Goal: Task Accomplishment & Management: Use online tool/utility

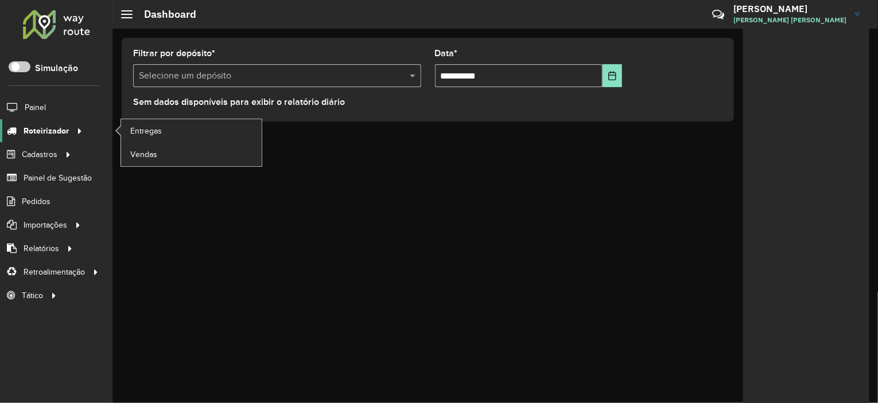
click at [73, 134] on icon at bounding box center [78, 130] width 10 height 17
click at [149, 126] on span "Entregas" at bounding box center [146, 131] width 33 height 12
click at [162, 127] on link "Entregas" at bounding box center [191, 130] width 141 height 23
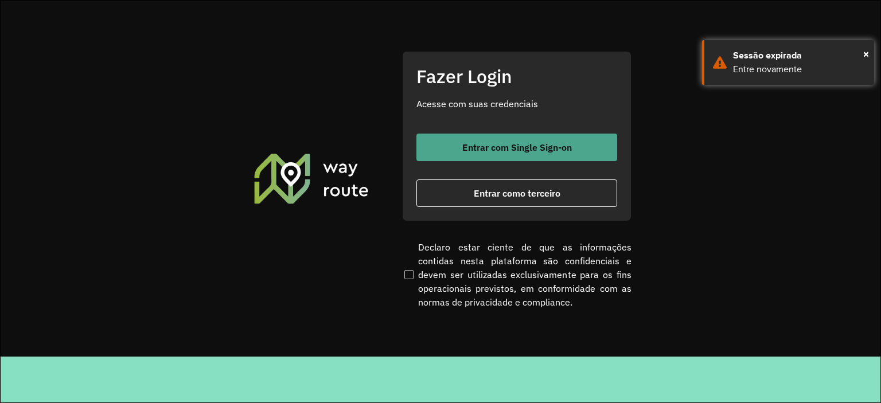
click at [503, 143] on span "Entrar com Single Sign-on" at bounding box center [517, 147] width 110 height 9
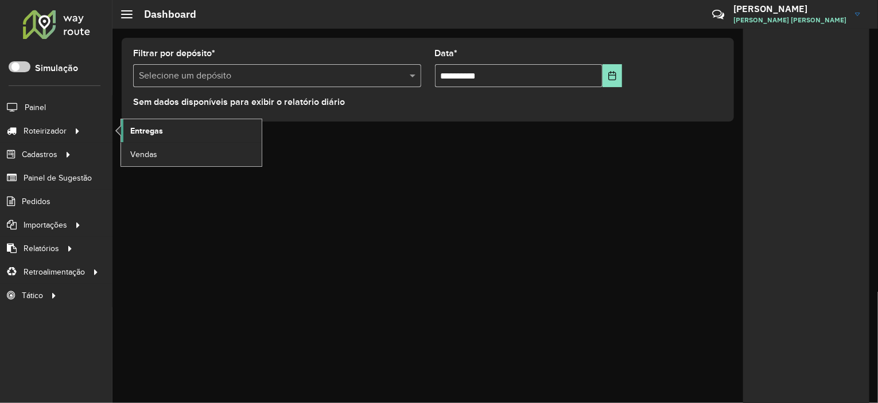
click at [151, 128] on span "Entregas" at bounding box center [146, 131] width 33 height 12
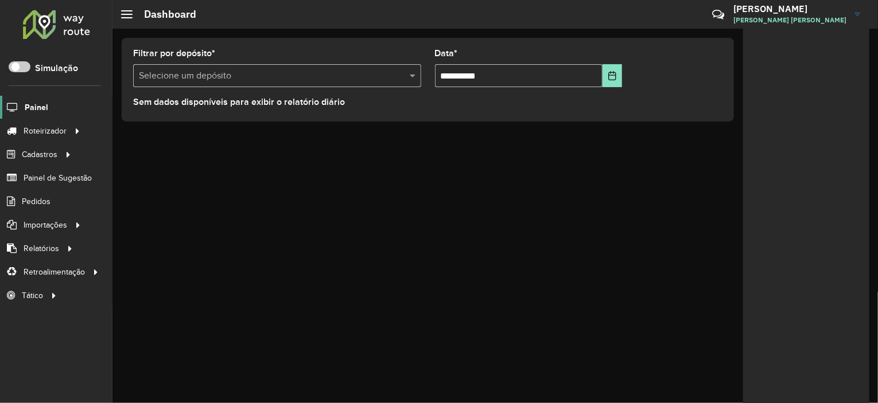
click at [42, 103] on span "Painel" at bounding box center [37, 108] width 24 height 12
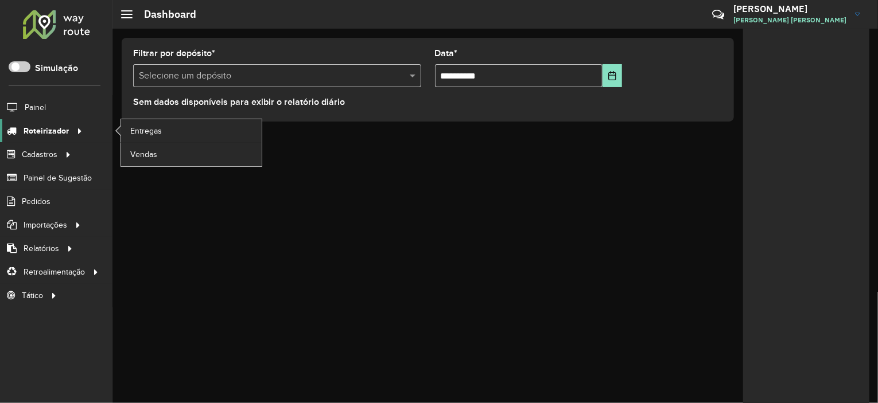
click at [56, 134] on span "Roteirizador" at bounding box center [46, 131] width 45 height 12
click at [143, 130] on span "Entregas" at bounding box center [146, 131] width 33 height 12
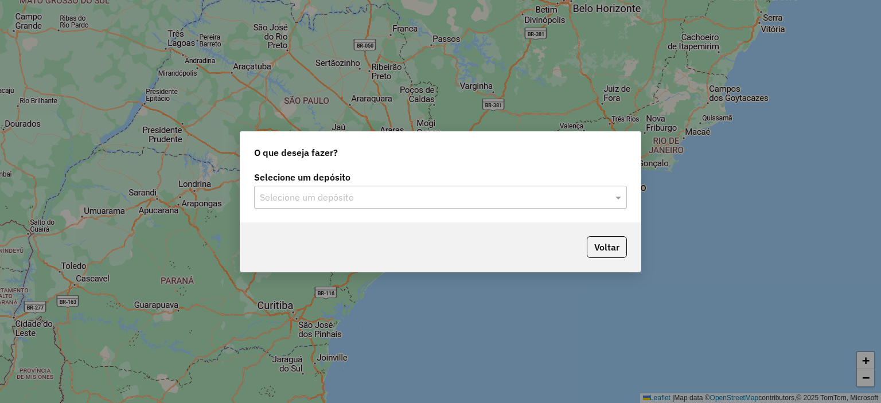
click at [341, 194] on input "text" at bounding box center [429, 198] width 338 height 14
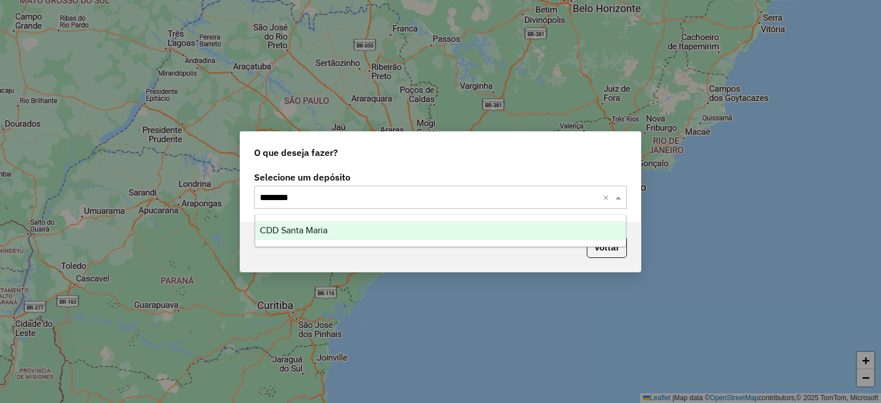
type input "*********"
click at [316, 233] on span "CDD Santa Maria" at bounding box center [294, 230] width 68 height 10
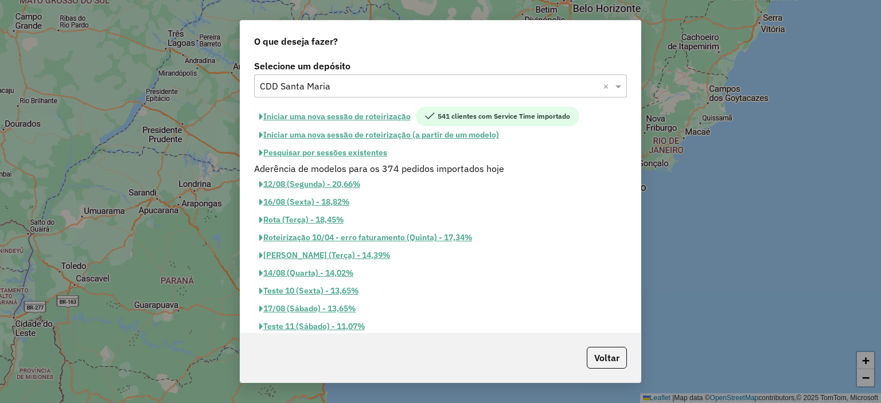
click at [352, 153] on button "Pesquisar por sessões existentes" at bounding box center [323, 153] width 138 height 18
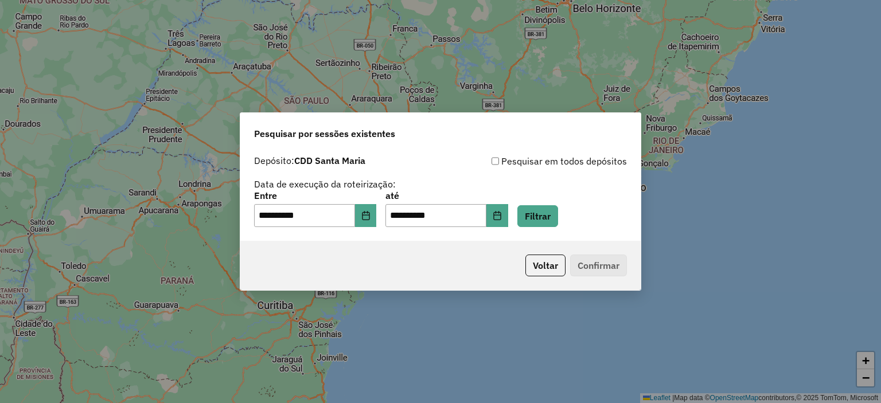
click at [525, 219] on div "**********" at bounding box center [440, 210] width 373 height 36
click at [502, 217] on icon "Choose Date" at bounding box center [497, 215] width 9 height 9
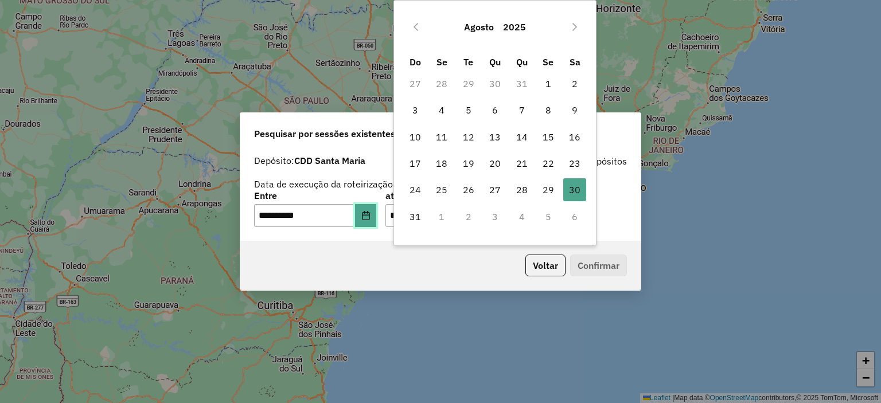
click at [377, 215] on button "Choose Date" at bounding box center [366, 215] width 22 height 23
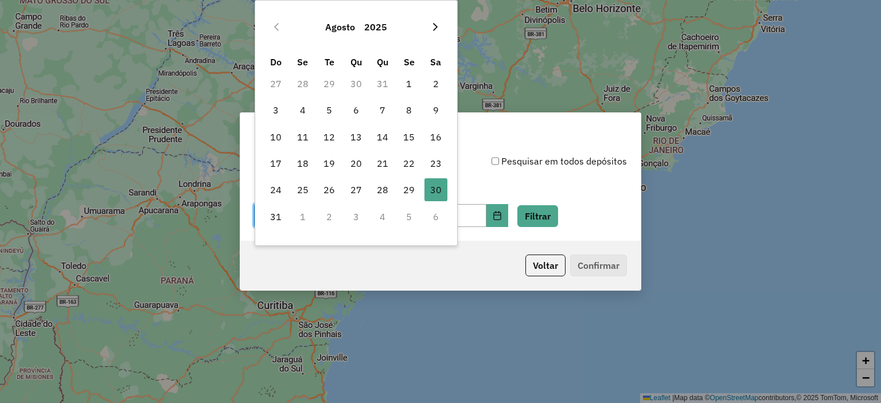
click at [434, 34] on button "Next Month" at bounding box center [435, 27] width 18 height 18
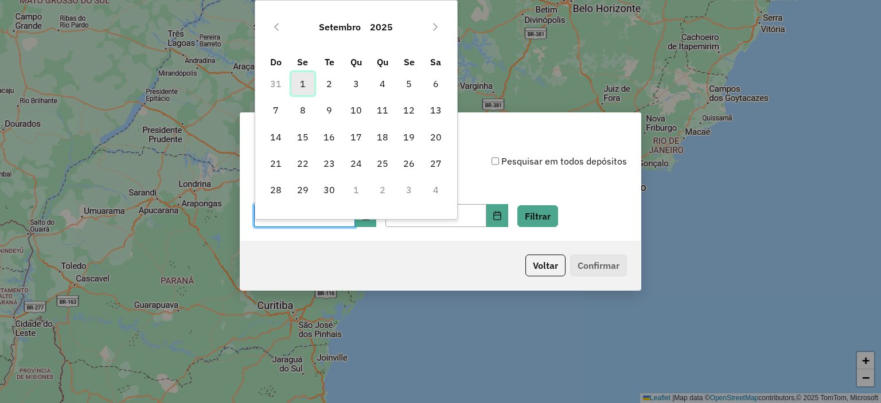
click at [304, 84] on span "1" at bounding box center [302, 83] width 23 height 23
type input "**********"
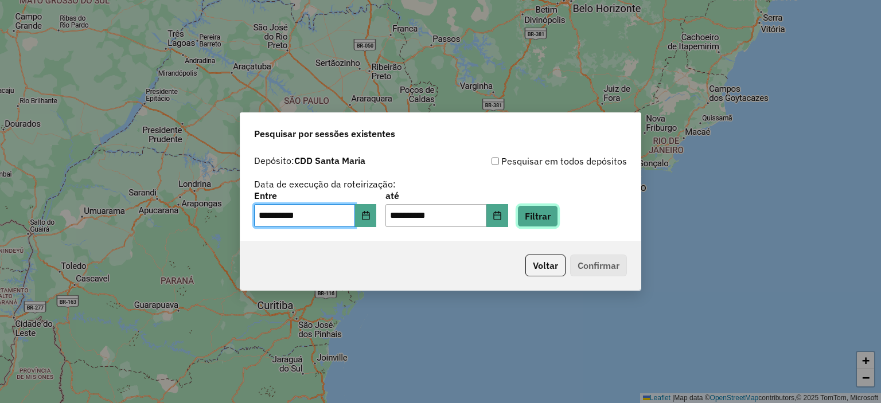
click at [545, 213] on button "Filtrar" at bounding box center [537, 216] width 41 height 22
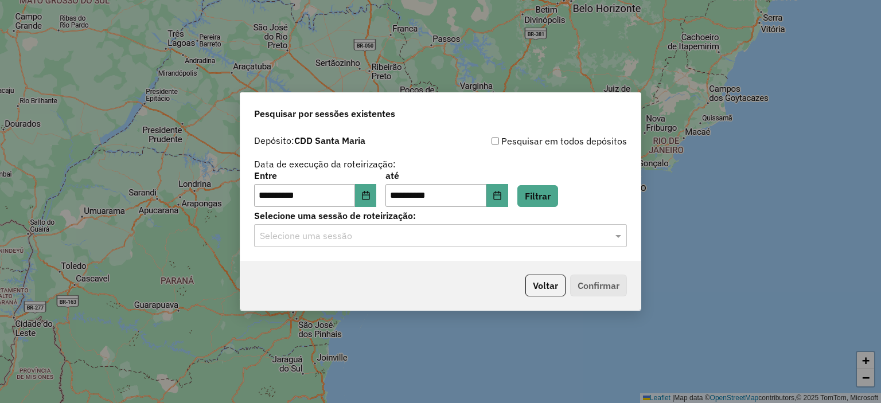
click at [412, 240] on input "text" at bounding box center [429, 236] width 338 height 14
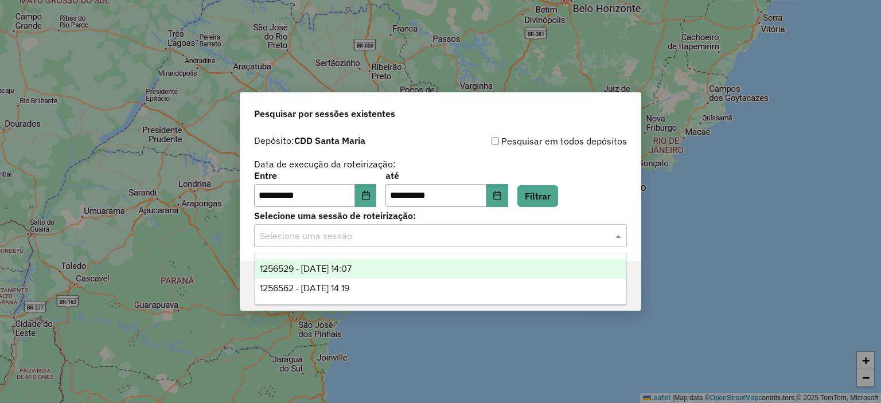
click at [404, 273] on div "1256529 - 01/09/2025 14:07" at bounding box center [440, 269] width 371 height 20
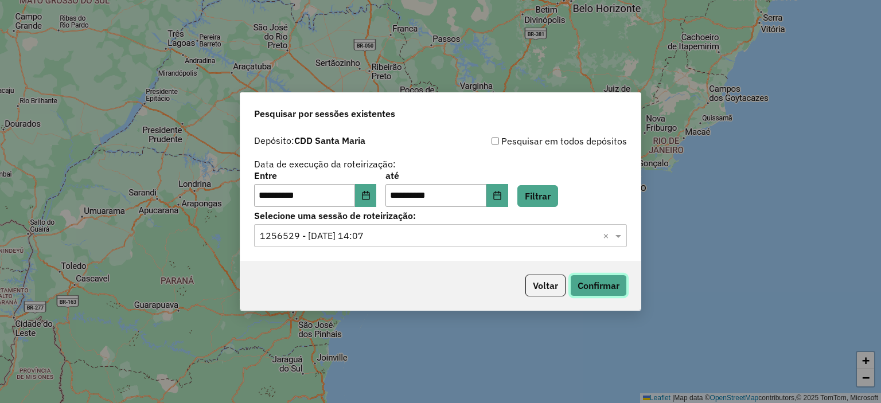
click at [587, 283] on button "Confirmar" at bounding box center [598, 286] width 57 height 22
click at [602, 282] on button "Confirmar" at bounding box center [598, 286] width 57 height 22
click at [457, 238] on input "text" at bounding box center [429, 236] width 338 height 14
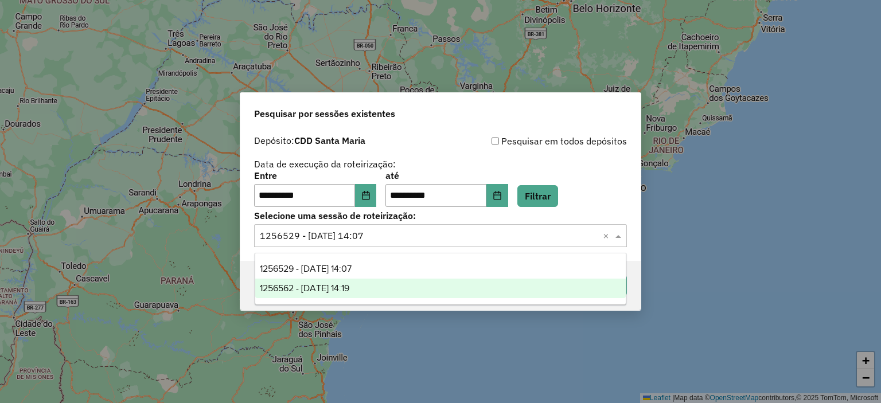
click at [414, 289] on div "1256562 - 01/09/2025 14:19" at bounding box center [440, 289] width 371 height 20
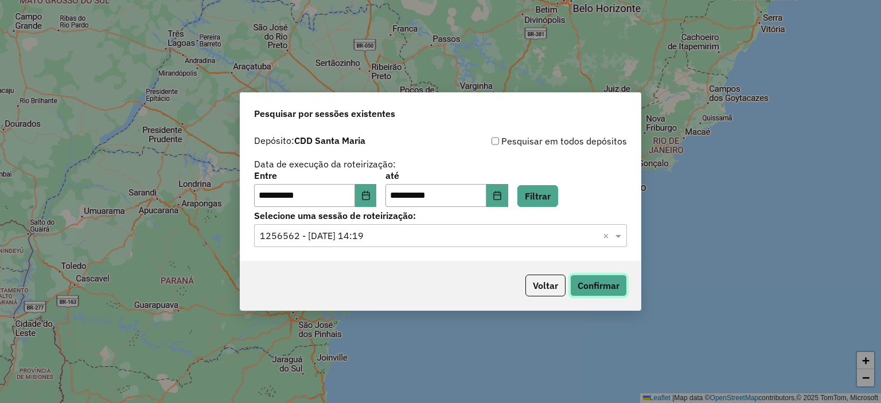
click at [624, 291] on button "Confirmar" at bounding box center [598, 286] width 57 height 22
click at [546, 285] on button "Voltar" at bounding box center [545, 286] width 40 height 22
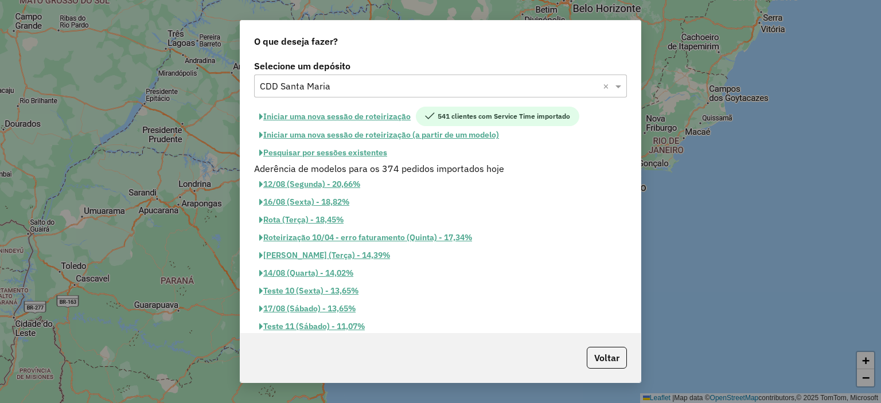
click at [310, 77] on div "Selecione um depósito × CDD Santa Maria ×" at bounding box center [440, 86] width 373 height 23
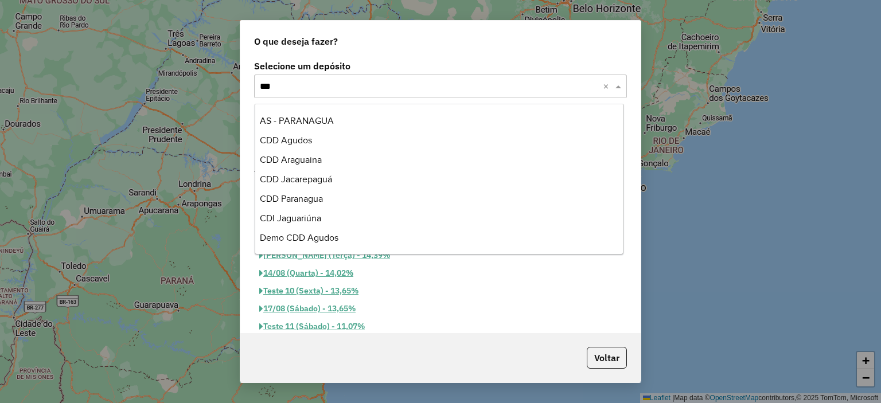
scroll to position [38, 0]
type input "****"
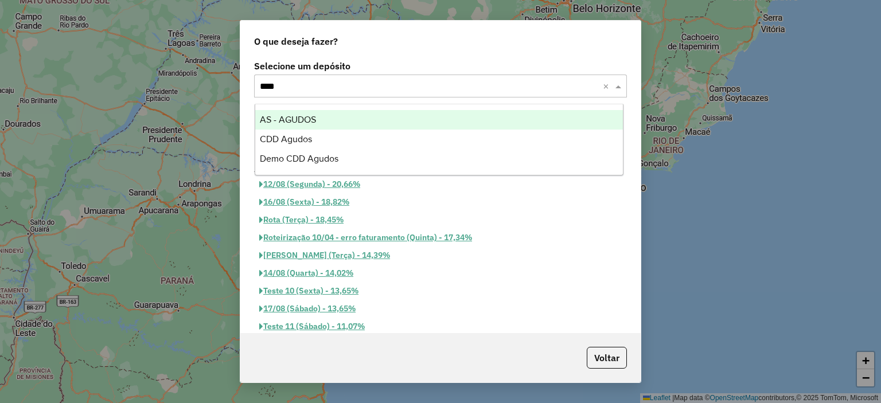
scroll to position [0, 0]
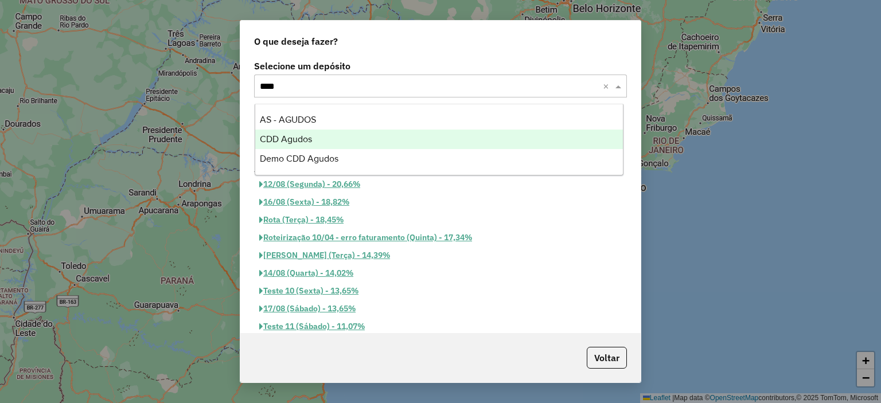
click at [310, 138] on span "CDD Agudos" at bounding box center [286, 139] width 52 height 10
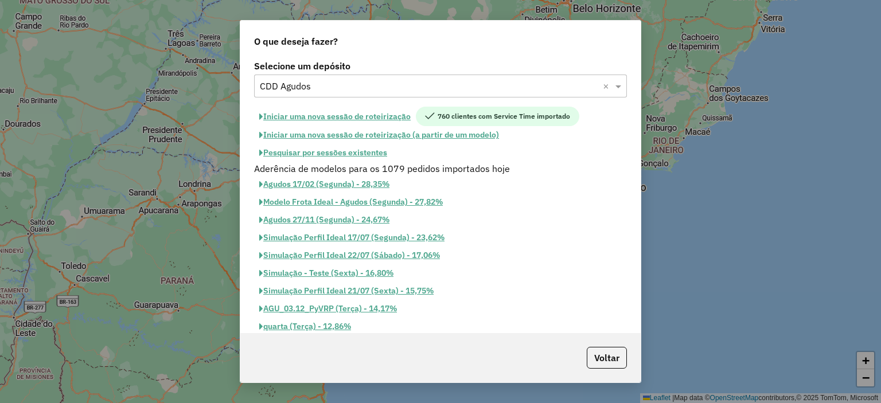
click at [336, 133] on button "Iniciar uma nova sessão de roteirização (a partir de um modelo)" at bounding box center [379, 135] width 250 height 18
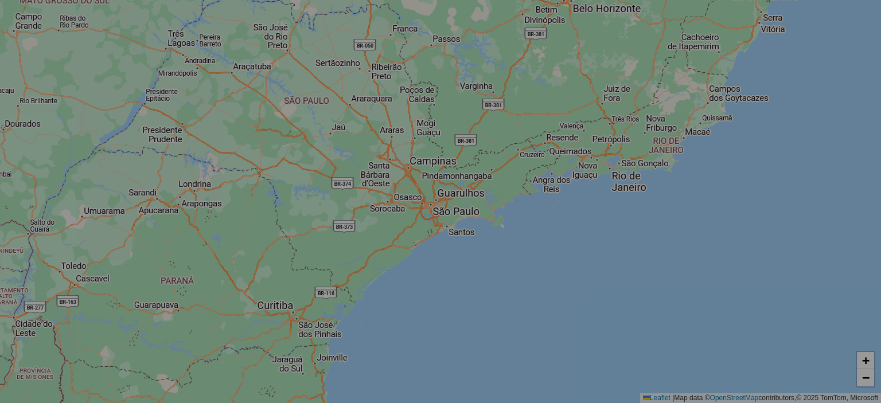
select select "*"
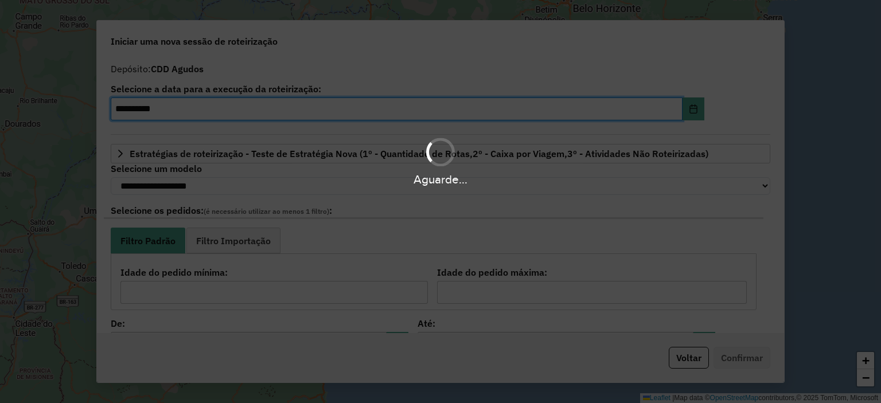
click at [684, 354] on hb-app "**********" at bounding box center [440, 201] width 881 height 403
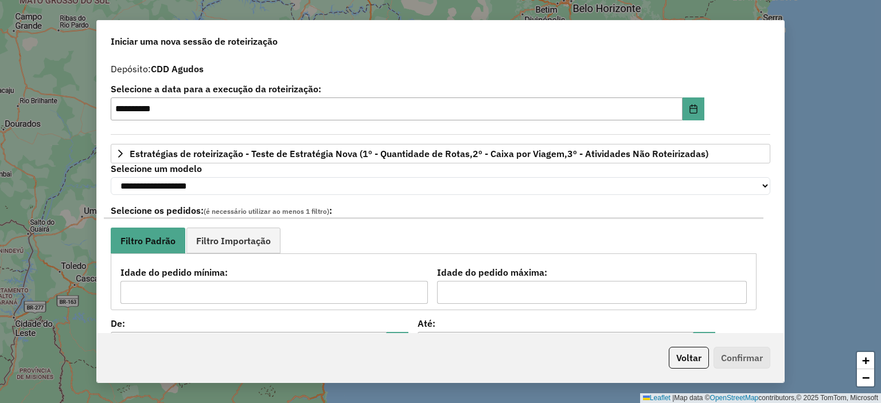
click at [684, 354] on button "Voltar" at bounding box center [689, 358] width 40 height 22
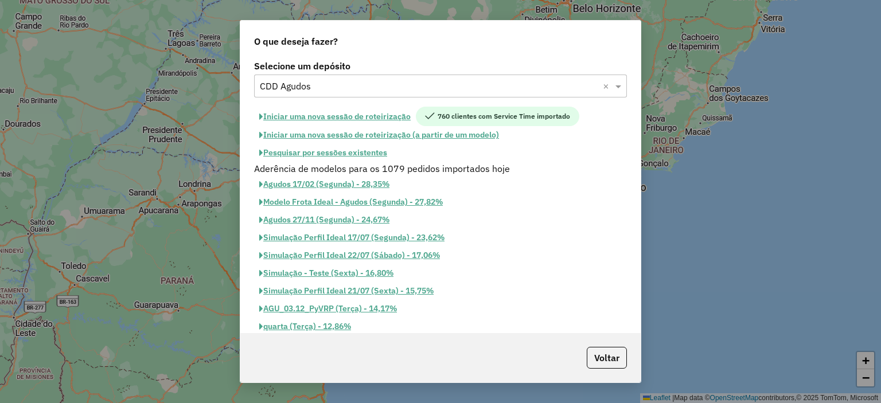
click at [337, 153] on button "Pesquisar por sessões existentes" at bounding box center [323, 153] width 138 height 18
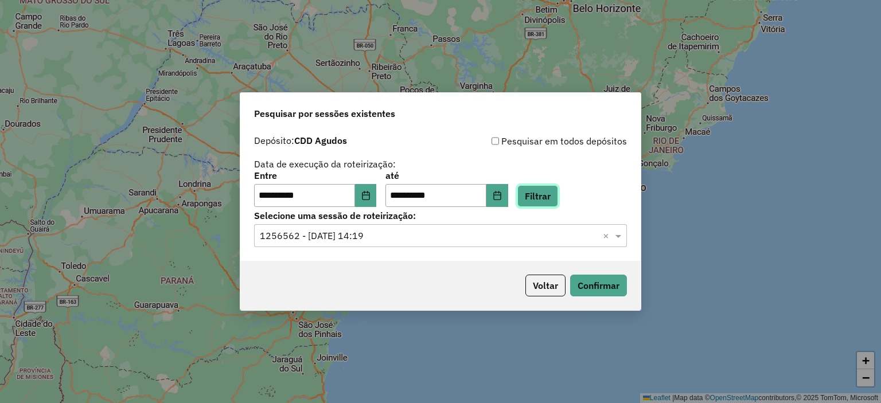
click at [551, 199] on button "Filtrar" at bounding box center [537, 196] width 41 height 22
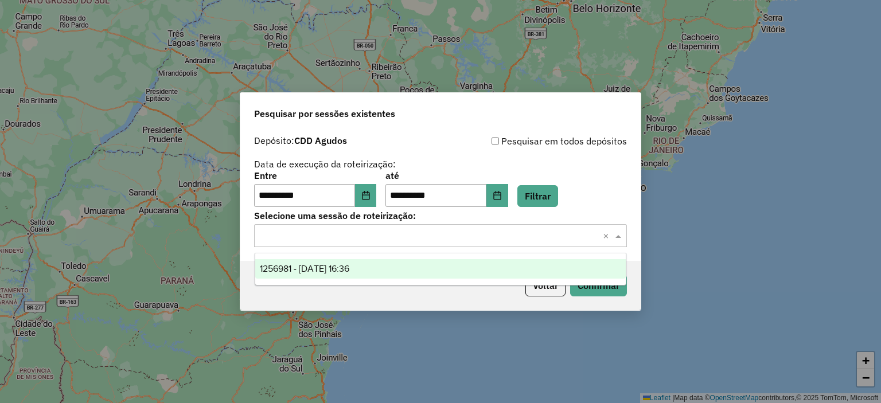
click at [492, 235] on input "text" at bounding box center [429, 236] width 338 height 14
click at [402, 274] on div "1256981 - 01/09/2025 16:36" at bounding box center [440, 269] width 371 height 20
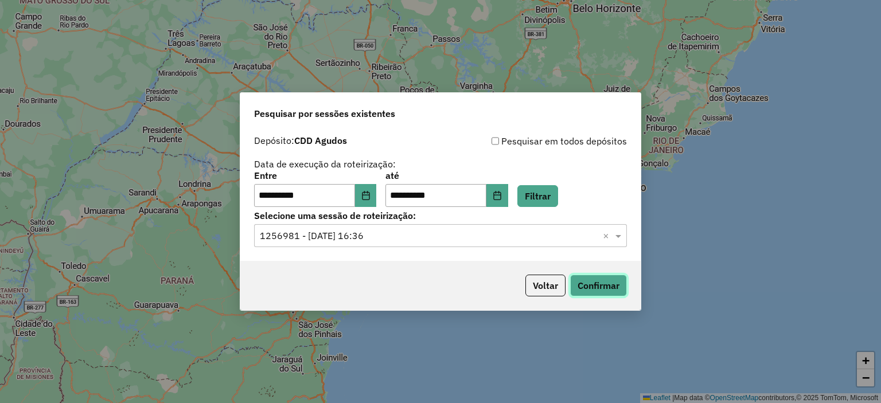
click at [616, 279] on button "Confirmar" at bounding box center [598, 286] width 57 height 22
click at [555, 199] on button "Filtrar" at bounding box center [537, 196] width 41 height 22
click at [581, 281] on button "Confirmar" at bounding box center [598, 286] width 57 height 22
click at [546, 285] on button "Voltar" at bounding box center [545, 286] width 40 height 22
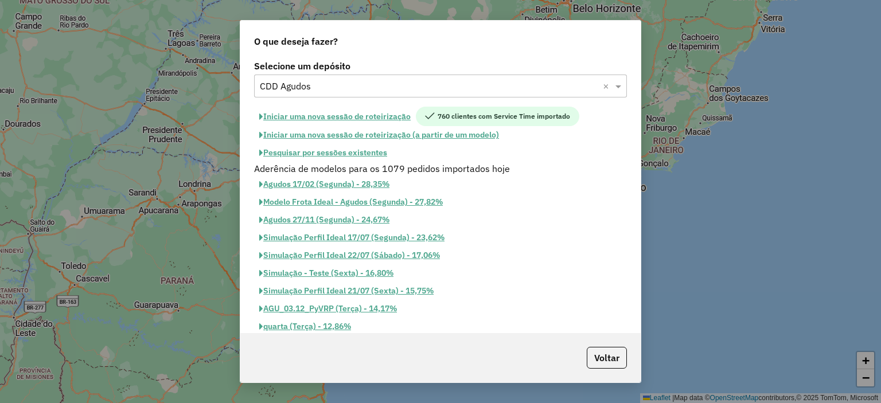
type input "*"
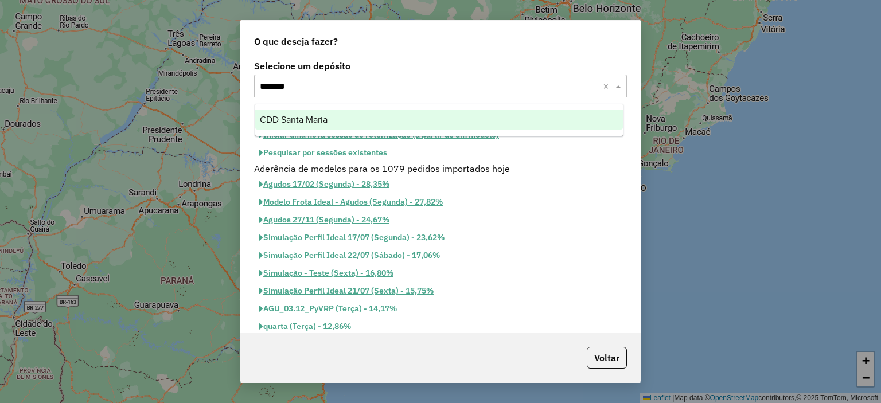
type input "********"
click at [318, 123] on span "CDD Santa Maria" at bounding box center [294, 120] width 68 height 10
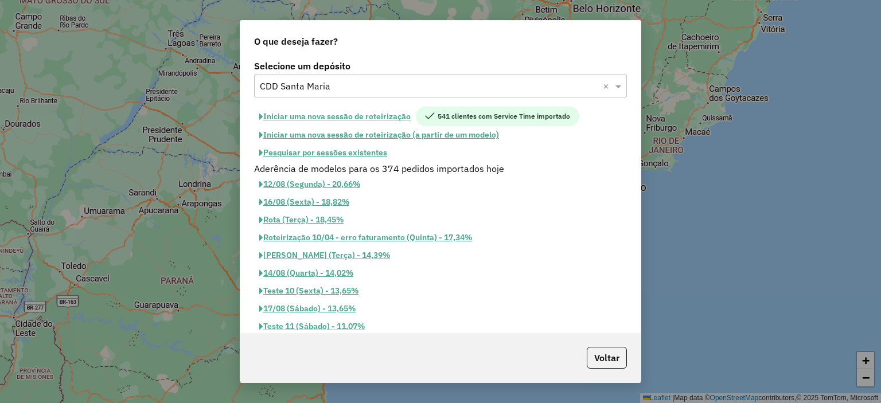
click at [337, 151] on button "Pesquisar por sessões existentes" at bounding box center [323, 153] width 138 height 18
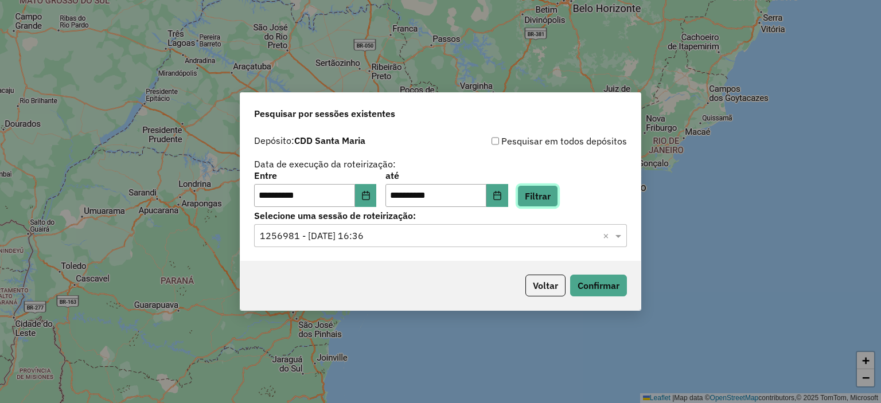
click at [542, 197] on button "Filtrar" at bounding box center [537, 196] width 41 height 22
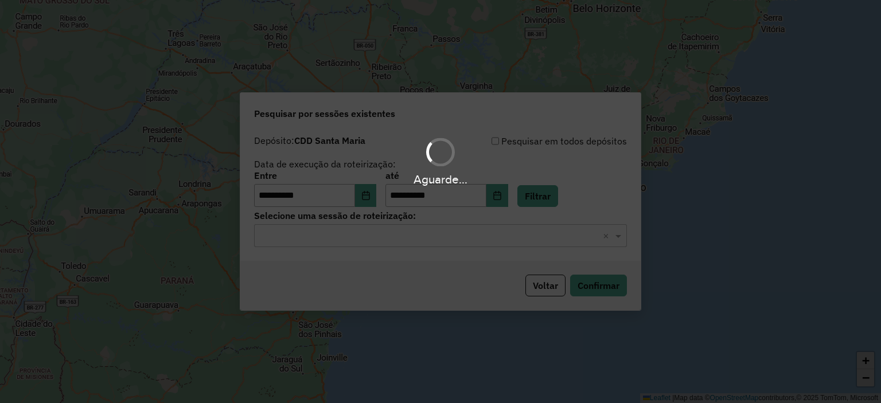
click at [392, 237] on input "text" at bounding box center [429, 236] width 338 height 14
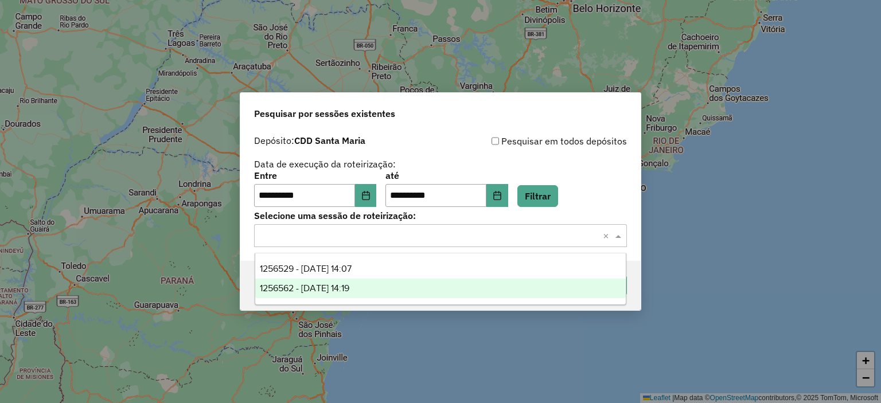
click at [377, 277] on div "1256529 - 01/09/2025 14:07" at bounding box center [440, 269] width 371 height 20
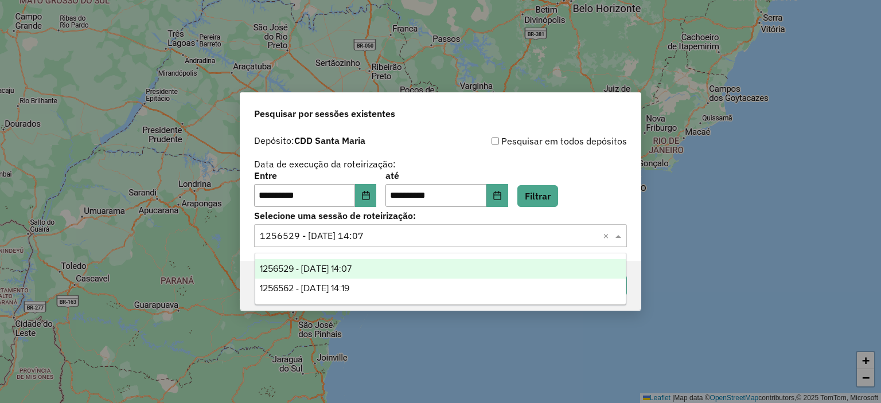
click at [394, 231] on input "text" at bounding box center [429, 236] width 338 height 14
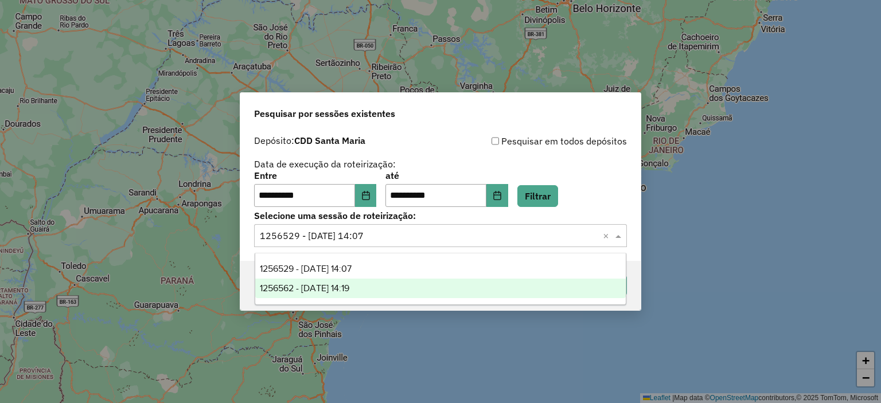
click at [375, 286] on div "1256562 - 01/09/2025 14:19" at bounding box center [440, 289] width 371 height 20
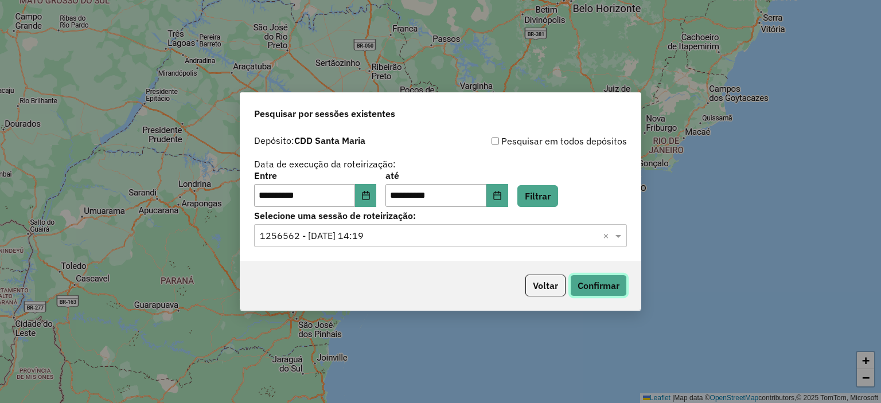
click at [606, 293] on button "Confirmar" at bounding box center [598, 286] width 57 height 22
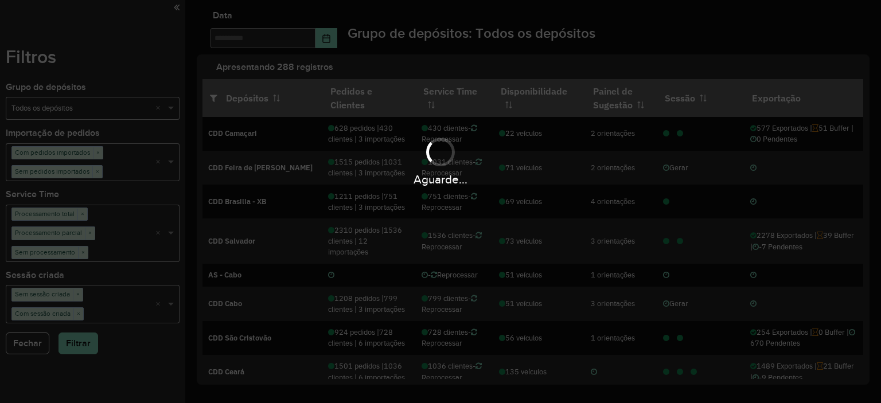
type input "**********"
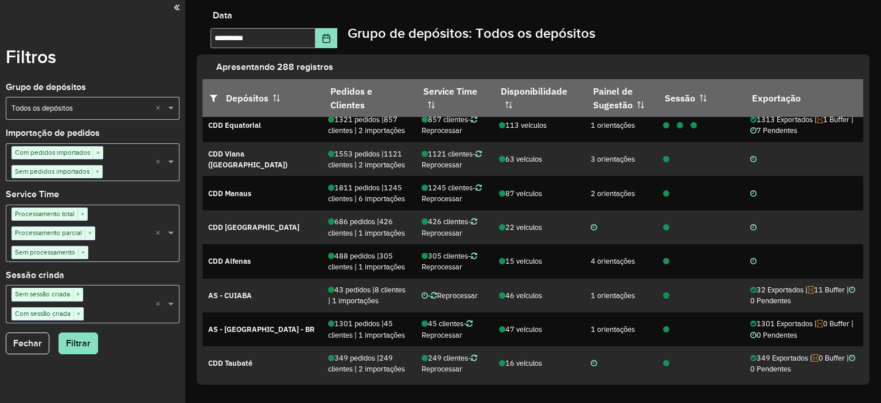
scroll to position [777, 0]
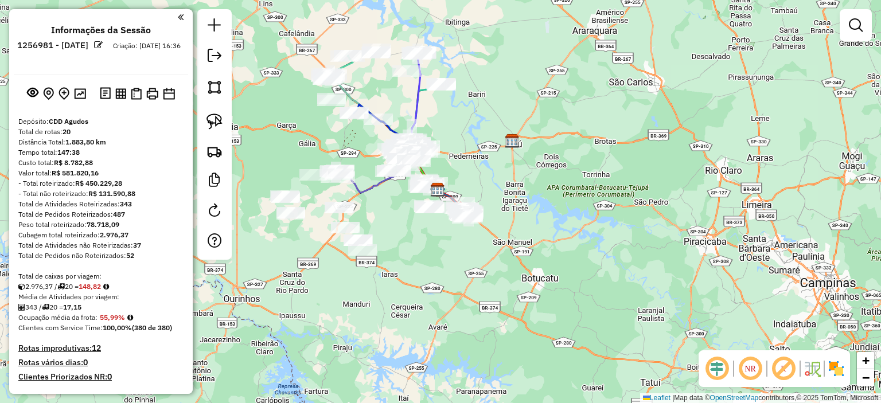
drag, startPoint x: 294, startPoint y: 162, endPoint x: 363, endPoint y: 175, distance: 70.0
click at [363, 175] on div "Janela de atendimento Grade de atendimento Capacidade Transportadoras Veículos …" at bounding box center [440, 201] width 881 height 403
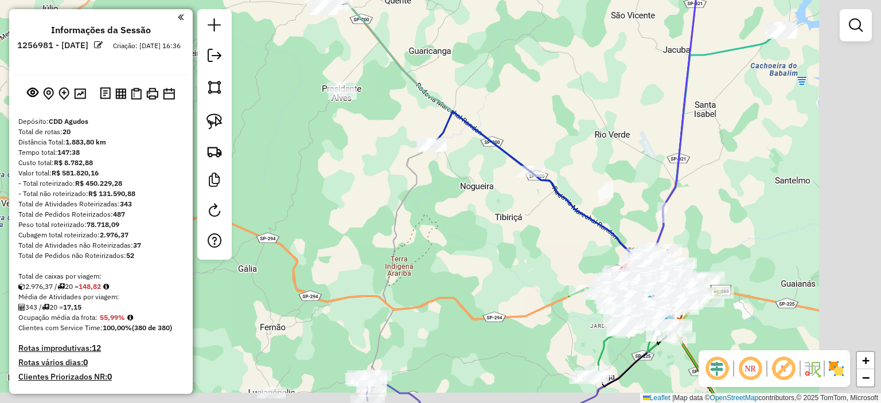
drag, startPoint x: 528, startPoint y: 243, endPoint x: 404, endPoint y: 222, distance: 125.6
click at [404, 222] on div "Janela de atendimento Grade de atendimento Capacidade Transportadoras Veículos …" at bounding box center [440, 201] width 881 height 403
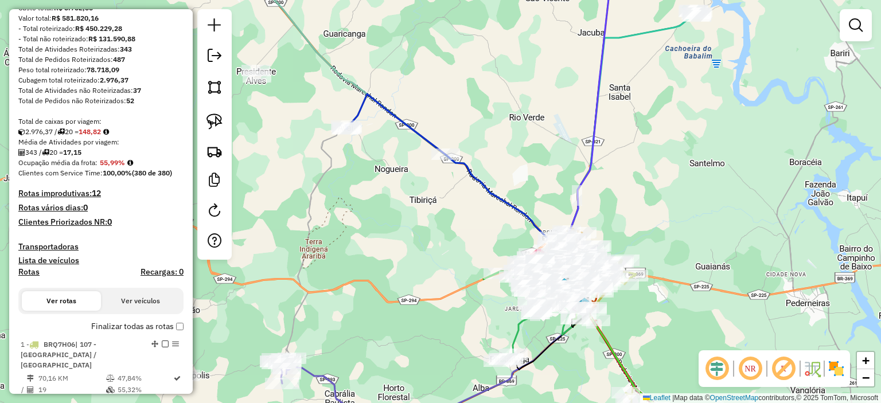
scroll to position [153, 0]
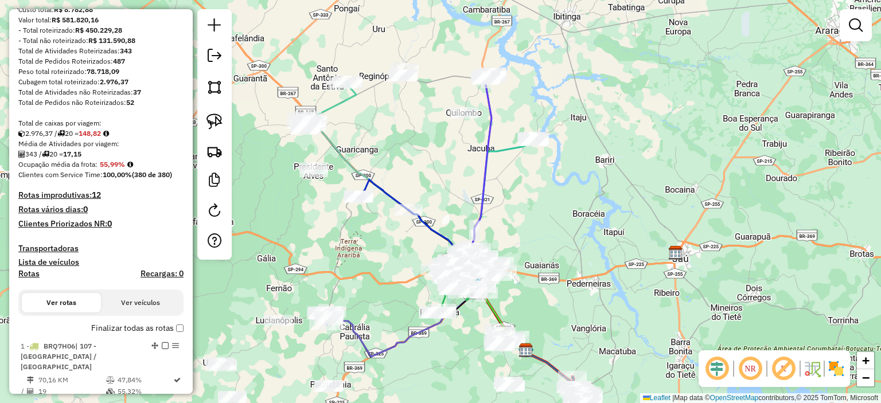
drag, startPoint x: 371, startPoint y: 266, endPoint x: 326, endPoint y: 192, distance: 86.5
click at [326, 192] on div "Janela de atendimento Grade de atendimento Capacidade Transportadoras Veículos …" at bounding box center [440, 201] width 881 height 403
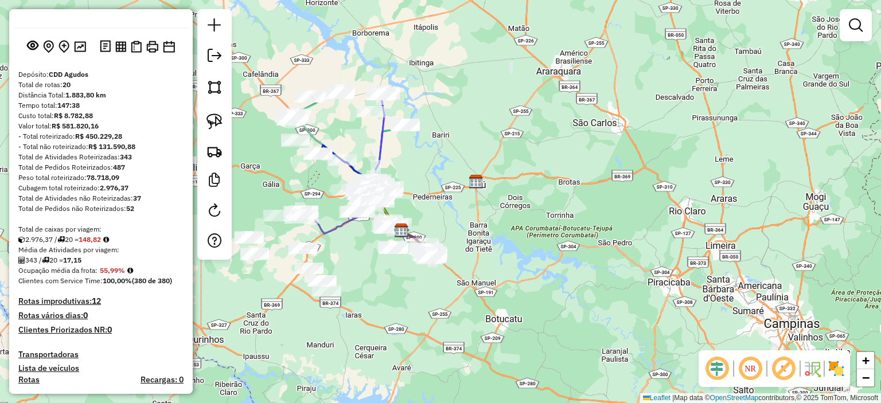
scroll to position [45, 0]
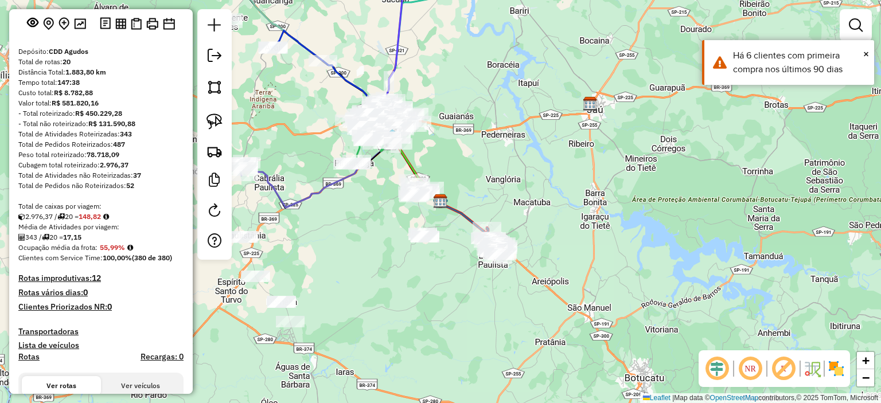
scroll to position [116, 0]
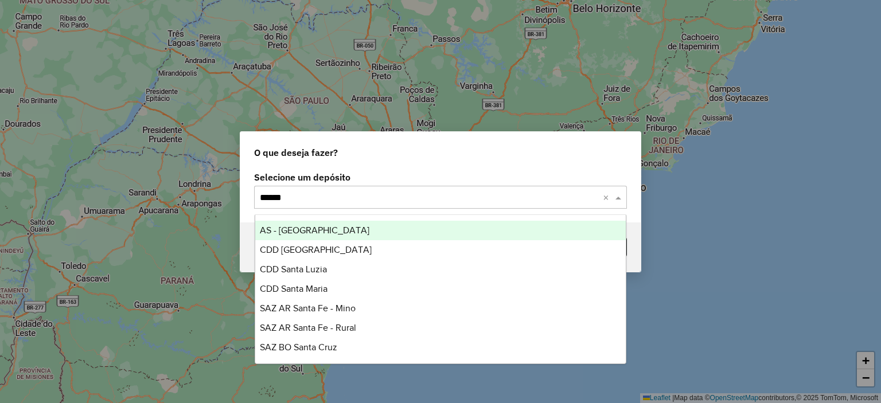
type input "*******"
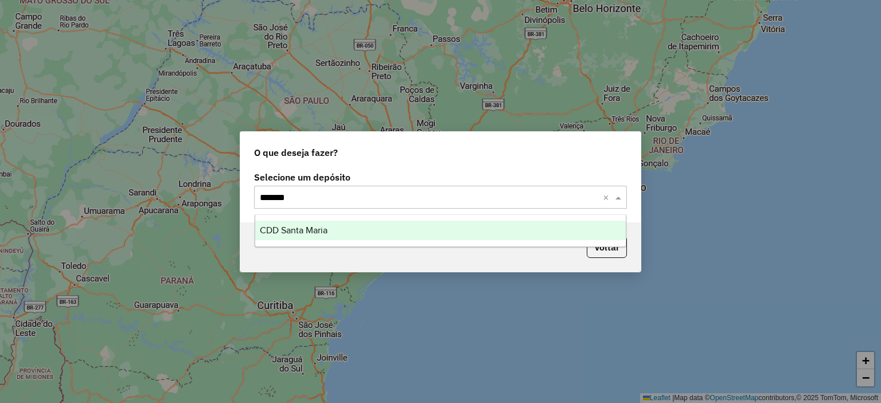
click at [310, 229] on span "CDD Santa Maria" at bounding box center [294, 230] width 68 height 10
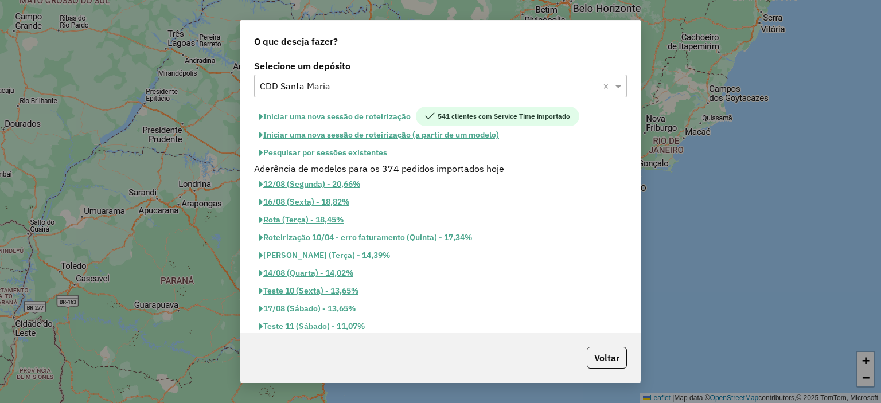
click at [358, 150] on button "Pesquisar por sessões existentes" at bounding box center [323, 153] width 138 height 18
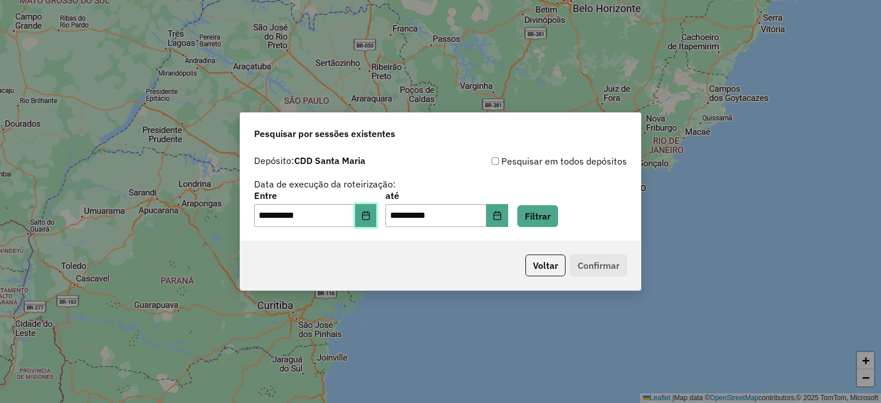
click at [367, 209] on button "Choose Date" at bounding box center [366, 215] width 22 height 23
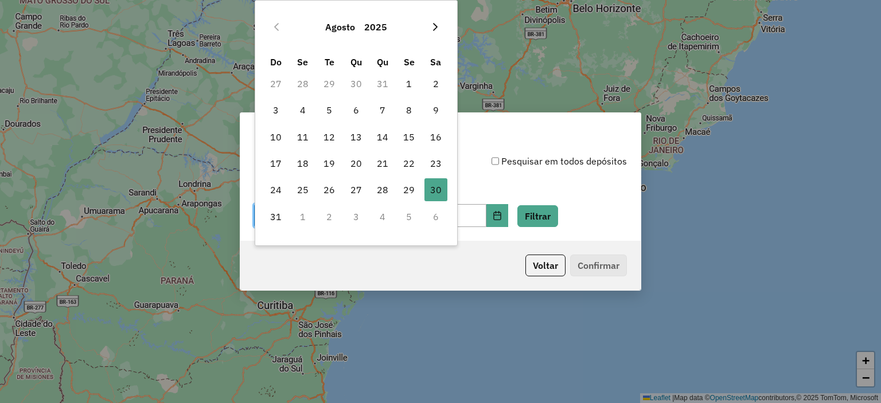
click at [429, 22] on button "Next Month" at bounding box center [435, 27] width 18 height 18
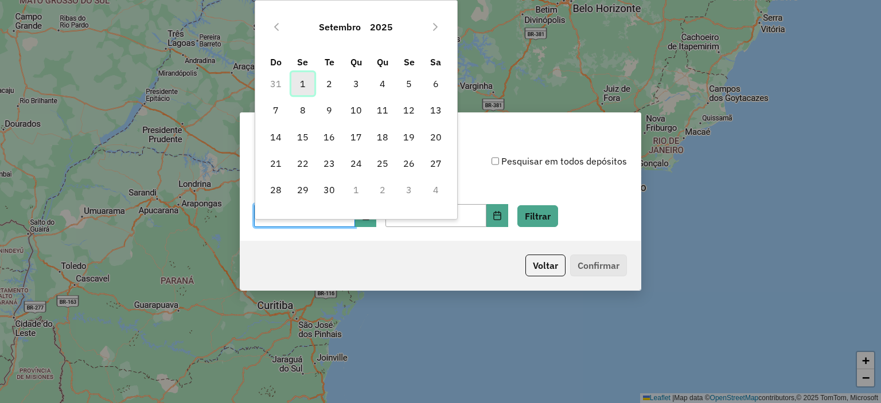
click at [303, 82] on span "1" at bounding box center [302, 83] width 23 height 23
type input "**********"
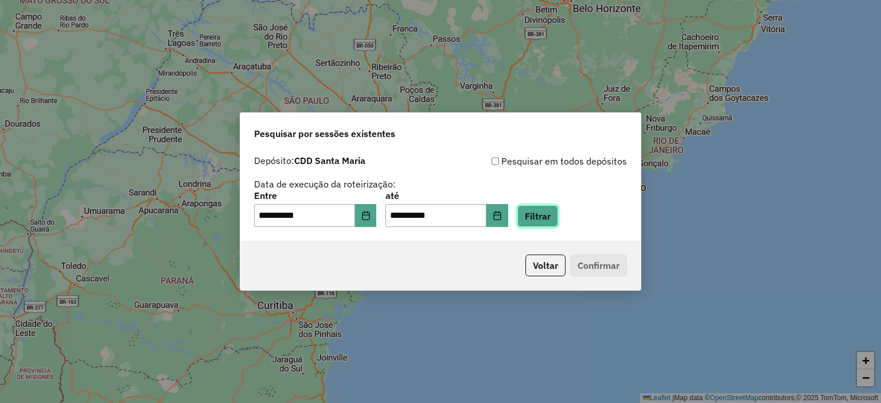
click at [547, 219] on button "Filtrar" at bounding box center [537, 216] width 41 height 22
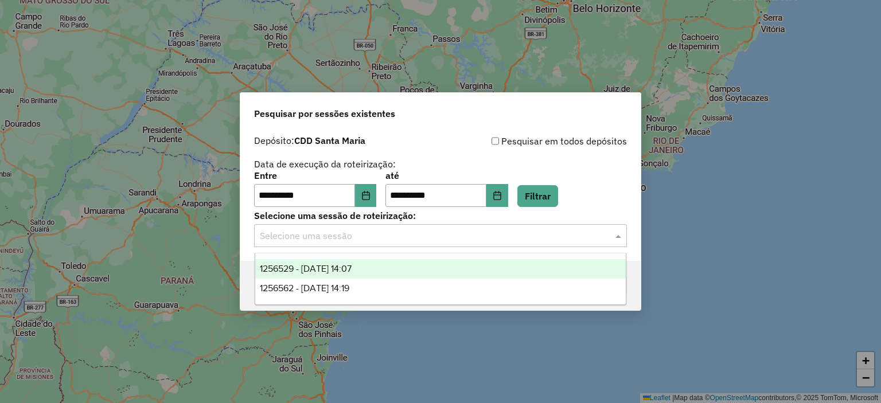
click at [587, 243] on div "Selecione uma sessão" at bounding box center [440, 235] width 373 height 23
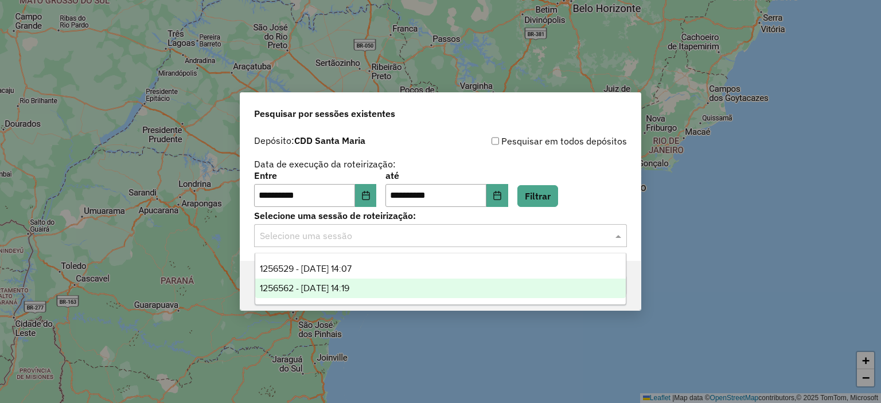
click at [477, 290] on div "1256562 - 01/09/2025 14:19" at bounding box center [440, 289] width 371 height 20
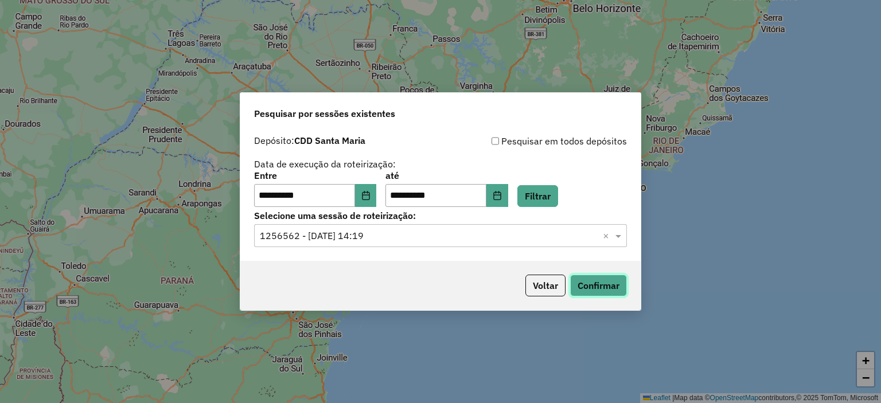
click at [613, 282] on button "Confirmar" at bounding box center [598, 286] width 57 height 22
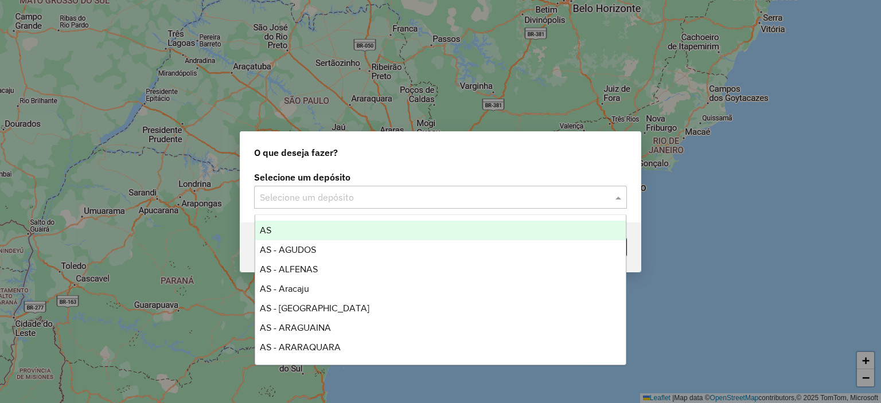
click at [299, 194] on input "text" at bounding box center [429, 198] width 338 height 14
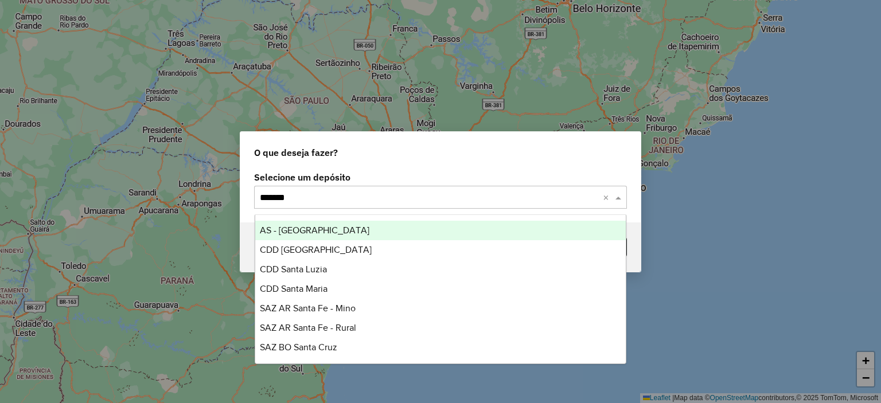
type input "********"
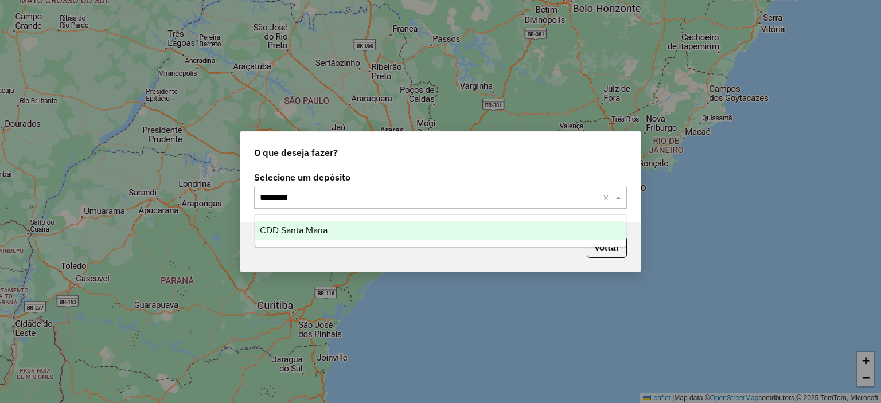
click at [312, 228] on span "CDD Santa Maria" at bounding box center [294, 230] width 68 height 10
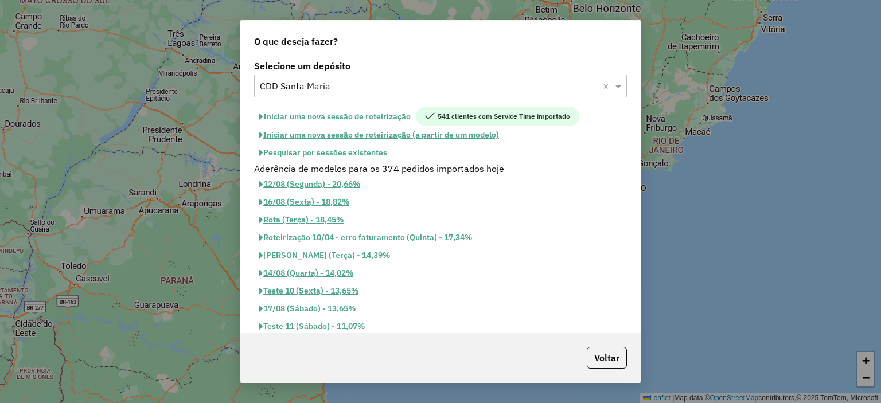
click at [321, 153] on button "Pesquisar por sessões existentes" at bounding box center [323, 153] width 138 height 18
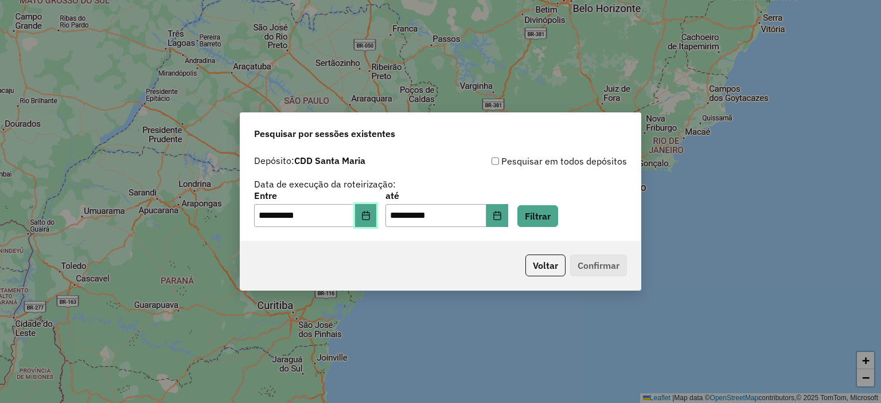
click at [377, 222] on button "Choose Date" at bounding box center [366, 215] width 22 height 23
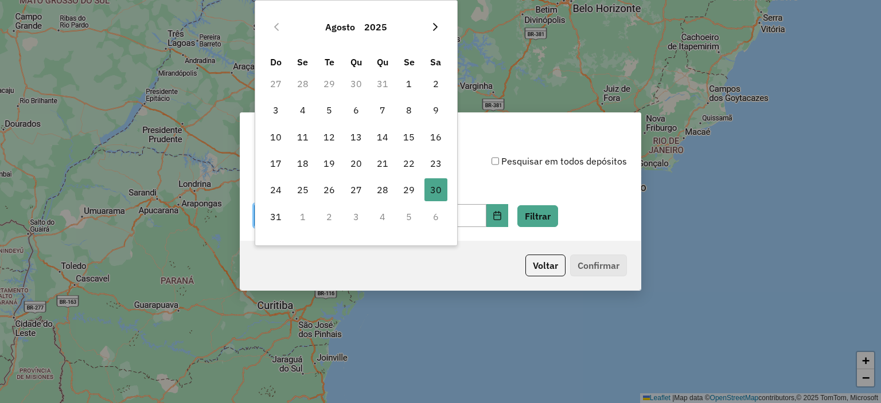
click at [432, 21] on button "Next Month" at bounding box center [435, 27] width 18 height 18
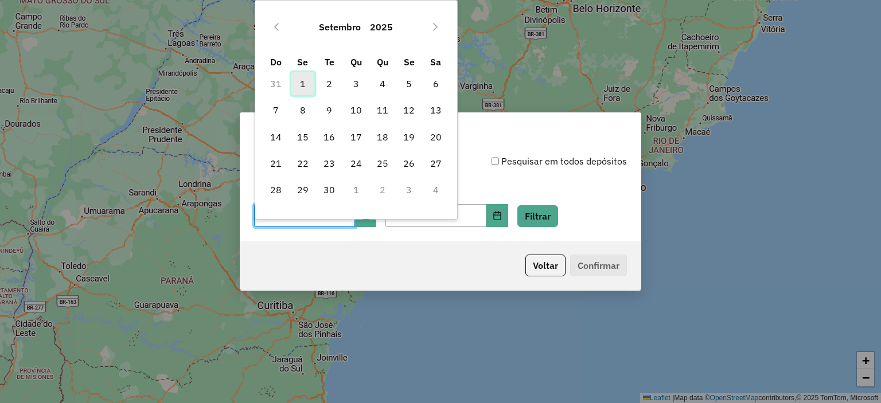
click at [305, 81] on span "1" at bounding box center [302, 83] width 23 height 23
type input "**********"
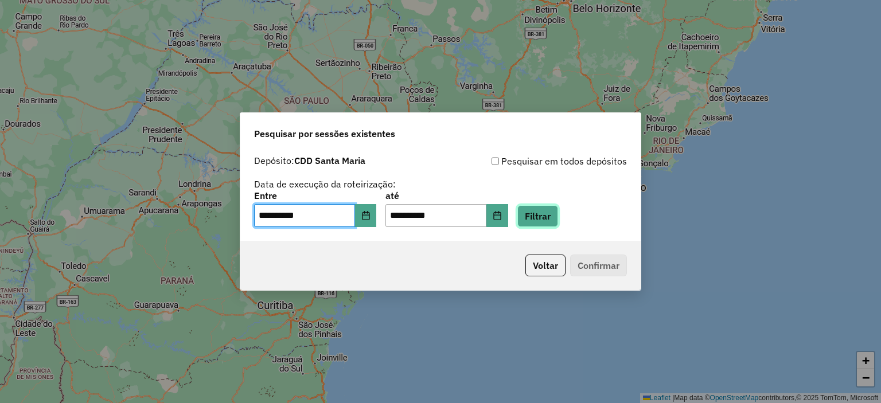
click at [558, 217] on button "Filtrar" at bounding box center [537, 216] width 41 height 22
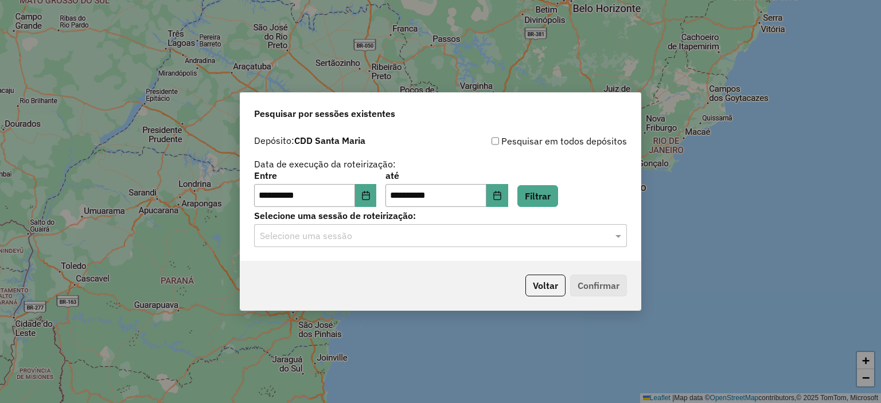
click at [544, 233] on input "text" at bounding box center [429, 236] width 338 height 14
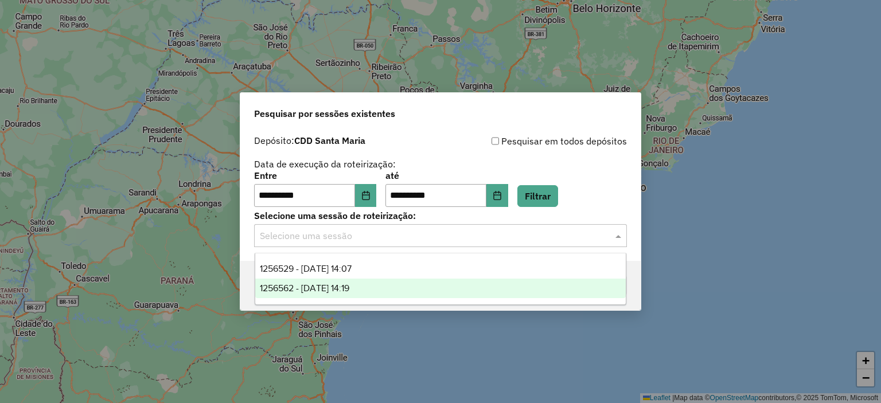
click at [388, 286] on div "1256562 - 01/09/2025 14:19" at bounding box center [440, 289] width 371 height 20
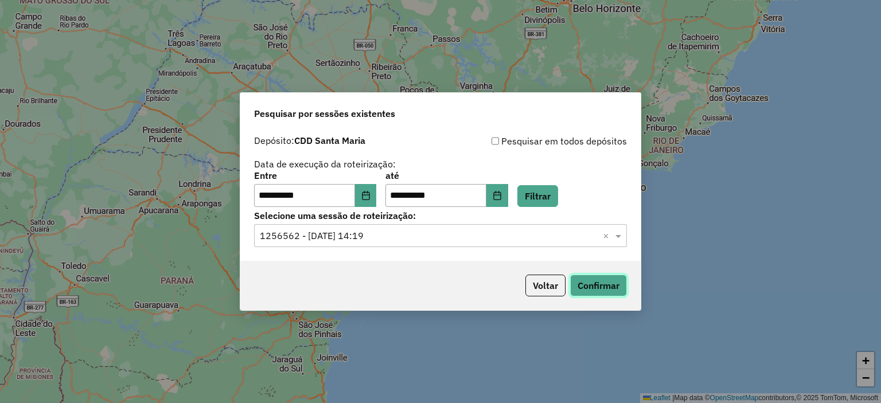
click at [589, 285] on button "Confirmar" at bounding box center [598, 286] width 57 height 22
click at [536, 286] on button "Voltar" at bounding box center [545, 286] width 40 height 22
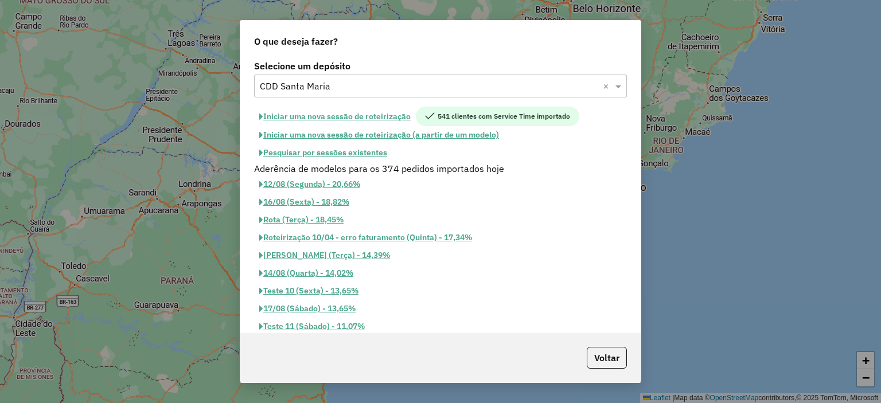
click at [324, 88] on input "text" at bounding box center [429, 87] width 338 height 14
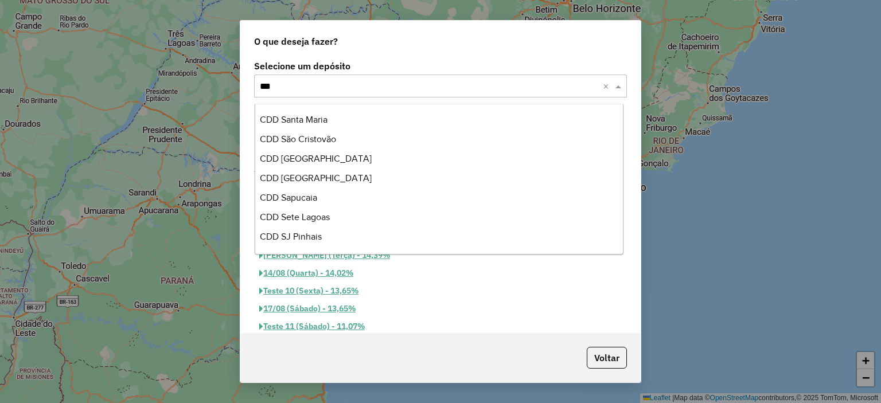
scroll to position [38, 0]
type input "****"
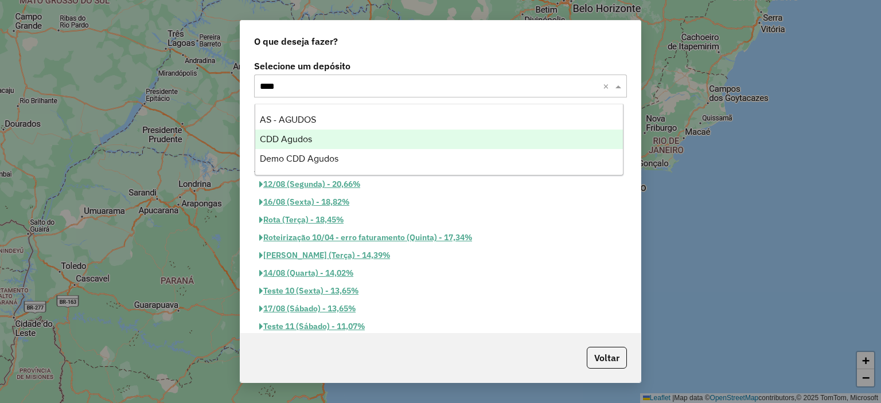
click at [317, 131] on div "CDD Agudos" at bounding box center [439, 140] width 368 height 20
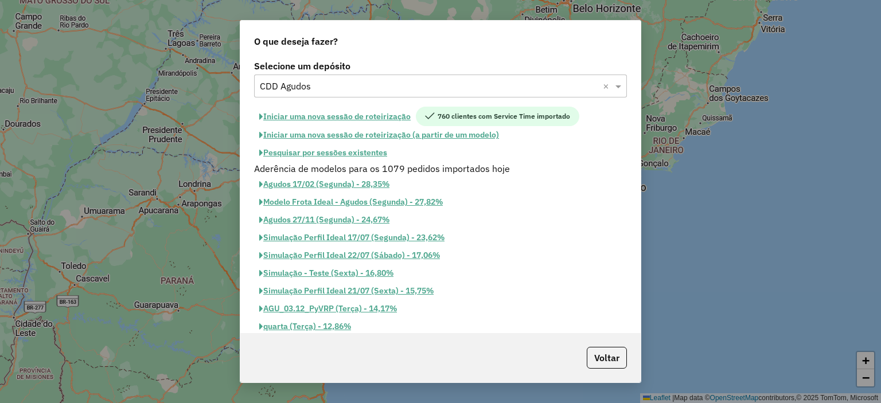
click at [329, 153] on button "Pesquisar por sessões existentes" at bounding box center [323, 153] width 138 height 18
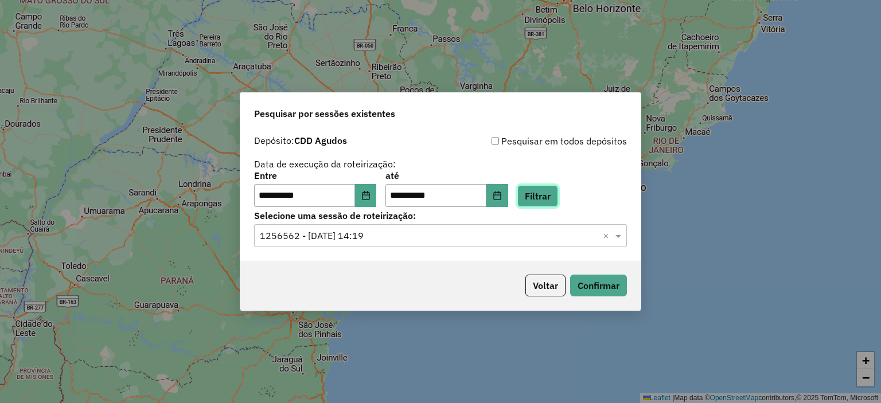
click at [555, 199] on button "Filtrar" at bounding box center [537, 196] width 41 height 22
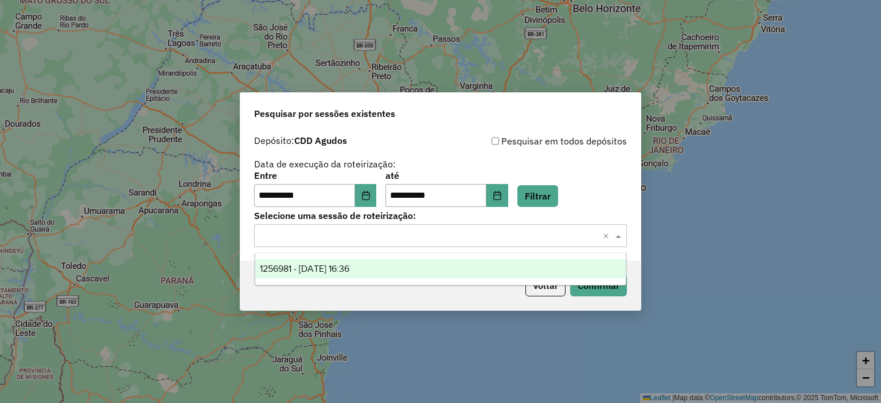
click at [381, 240] on input "text" at bounding box center [429, 236] width 338 height 14
click at [349, 267] on span "1256981 - 01/09/2025 16:36" at bounding box center [304, 269] width 89 height 10
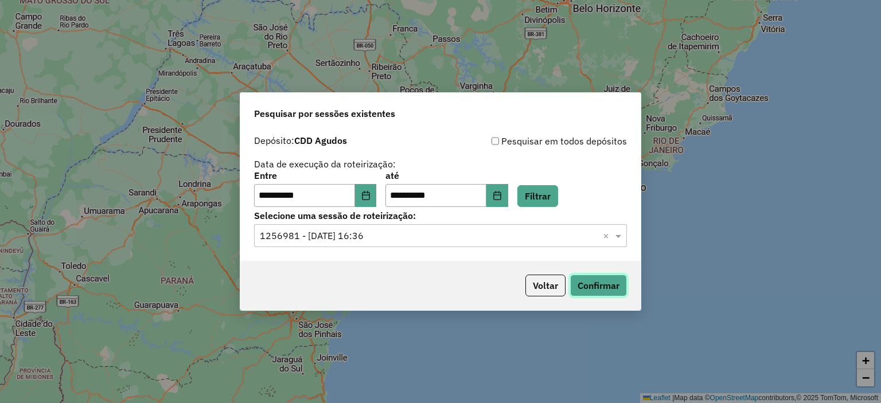
click at [599, 284] on button "Confirmar" at bounding box center [598, 286] width 57 height 22
click at [558, 201] on button "Filtrar" at bounding box center [537, 196] width 41 height 22
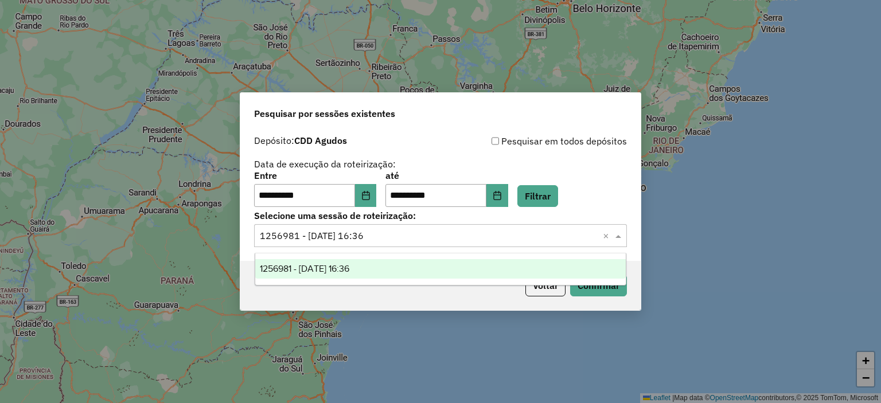
click at [476, 237] on input "text" at bounding box center [429, 236] width 338 height 14
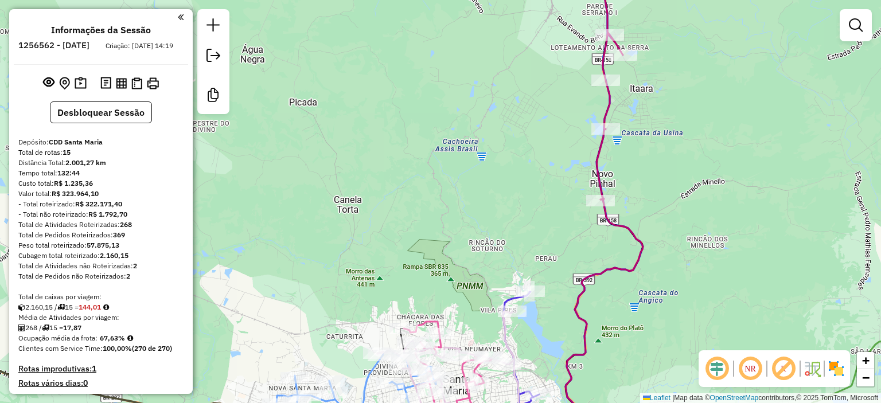
drag, startPoint x: 446, startPoint y: 169, endPoint x: 425, endPoint y: 44, distance: 127.4
click at [425, 44] on div "Janela de atendimento Grade de atendimento Capacidade Transportadoras Veículos …" at bounding box center [440, 201] width 881 height 403
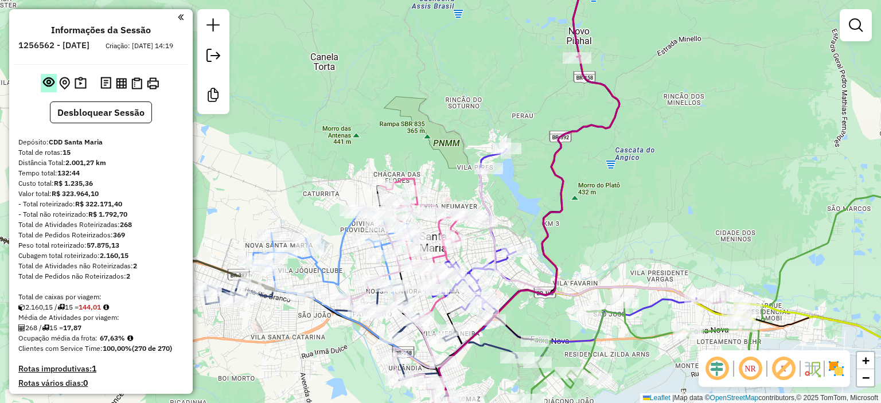
click at [49, 88] on em at bounding box center [48, 81] width 11 height 11
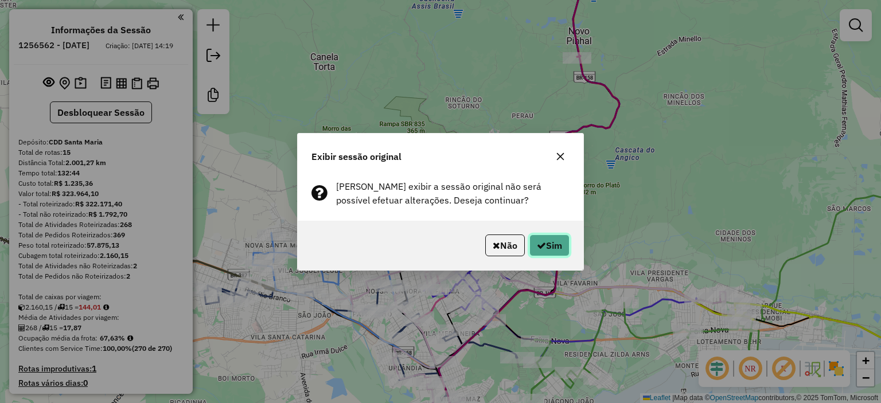
click at [546, 249] on button "Sim" at bounding box center [549, 246] width 40 height 22
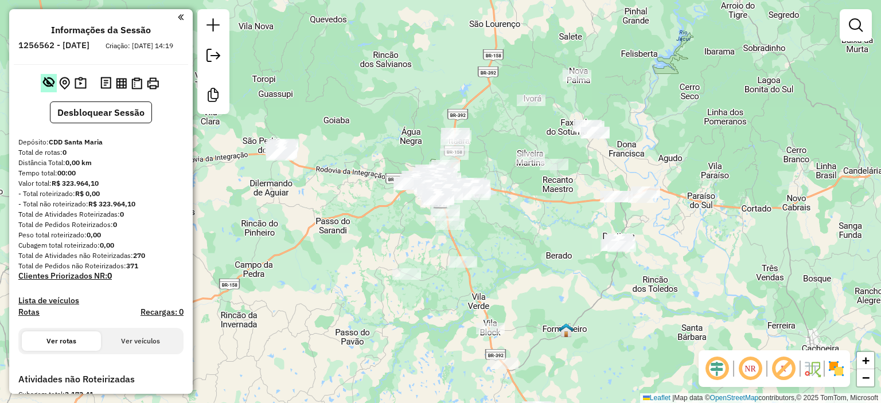
click at [46, 88] on em at bounding box center [48, 81] width 11 height 11
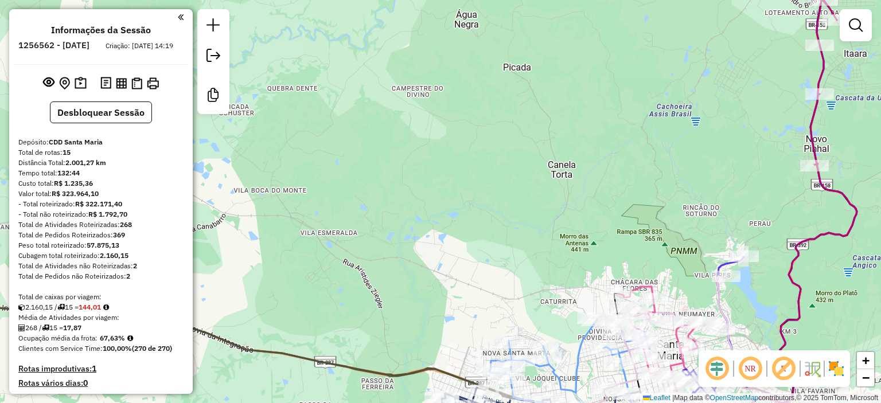
drag, startPoint x: 560, startPoint y: 180, endPoint x: 451, endPoint y: 73, distance: 151.7
click at [451, 73] on div "Janela de atendimento Grade de atendimento Capacidade Transportadoras Veículos …" at bounding box center [440, 201] width 881 height 403
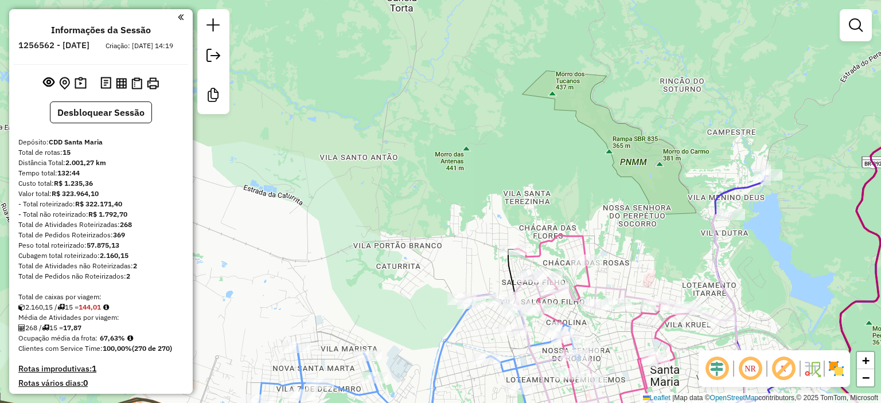
drag, startPoint x: 394, startPoint y: 61, endPoint x: 342, endPoint y: -69, distance: 140.8
click at [342, 0] on html "Aguarde... Pop-up bloqueado! Seu navegador bloqueou automáticamente a abertura …" at bounding box center [440, 201] width 881 height 403
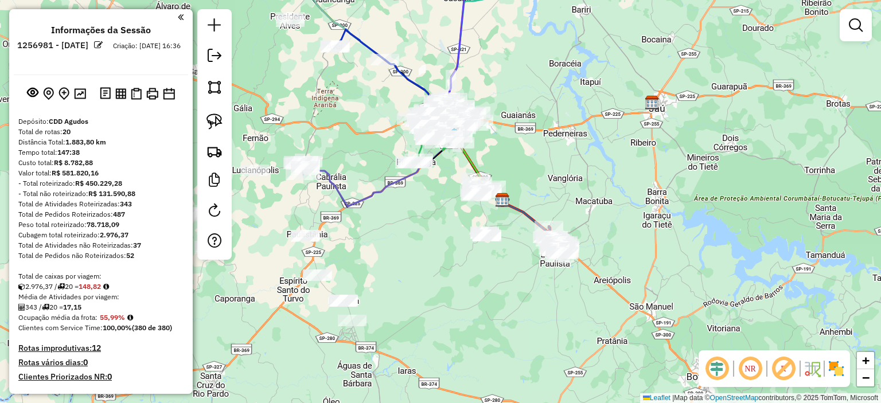
drag, startPoint x: 337, startPoint y: 290, endPoint x: 414, endPoint y: 287, distance: 76.9
click at [414, 287] on div "Janela de atendimento Grade de atendimento Capacidade Transportadoras Veículos …" at bounding box center [440, 201] width 881 height 403
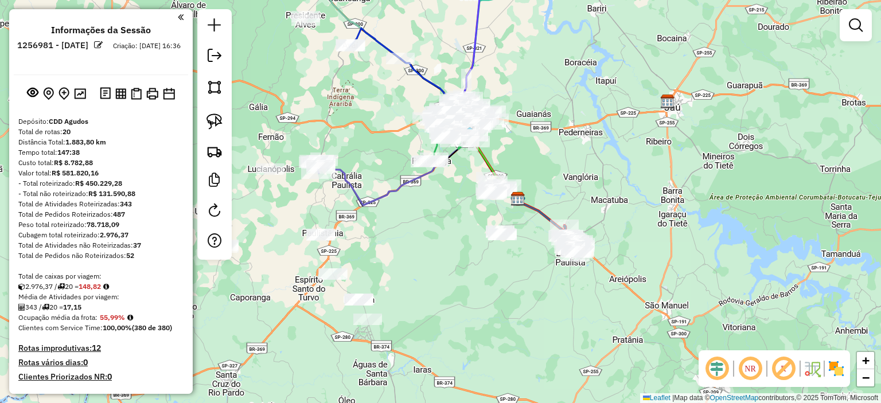
drag, startPoint x: 411, startPoint y: 216, endPoint x: 415, endPoint y: 255, distance: 39.7
click at [415, 255] on div "Janela de atendimento Grade de atendimento Capacidade Transportadoras Veículos …" at bounding box center [440, 201] width 881 height 403
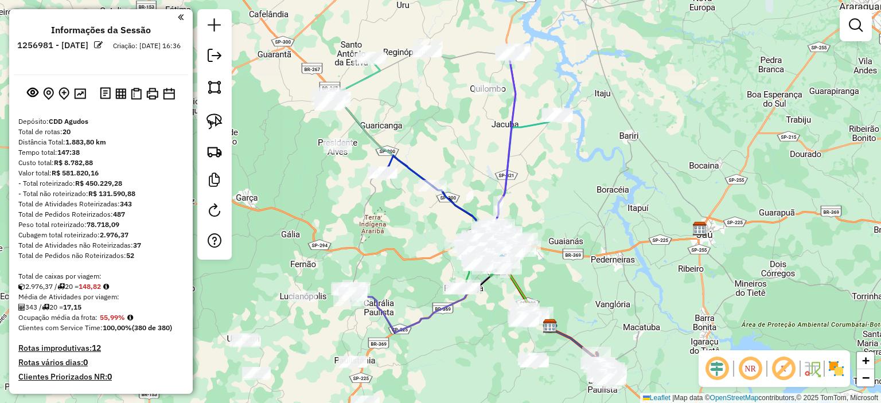
drag, startPoint x: 351, startPoint y: 119, endPoint x: 373, endPoint y: 209, distance: 92.7
click at [373, 209] on div "Janela de atendimento Grade de atendimento Capacidade Transportadoras Veículos …" at bounding box center [440, 201] width 881 height 403
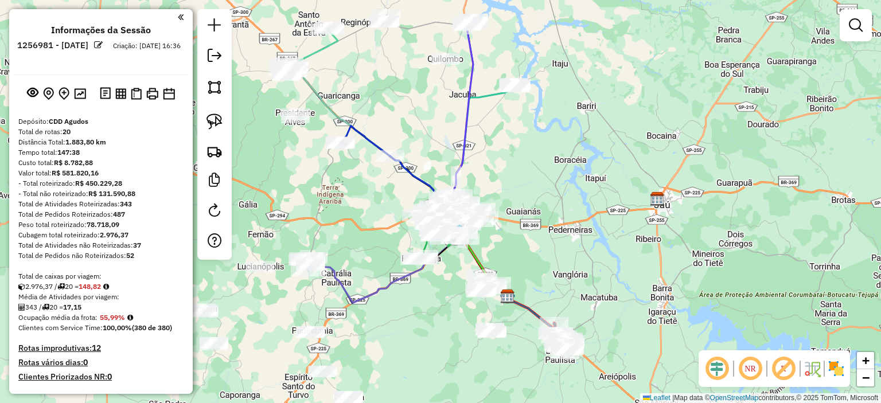
drag, startPoint x: 372, startPoint y: 208, endPoint x: 330, endPoint y: 160, distance: 63.8
click at [329, 160] on div "Janela de atendimento Grade de atendimento Capacidade Transportadoras Veículos …" at bounding box center [440, 201] width 881 height 403
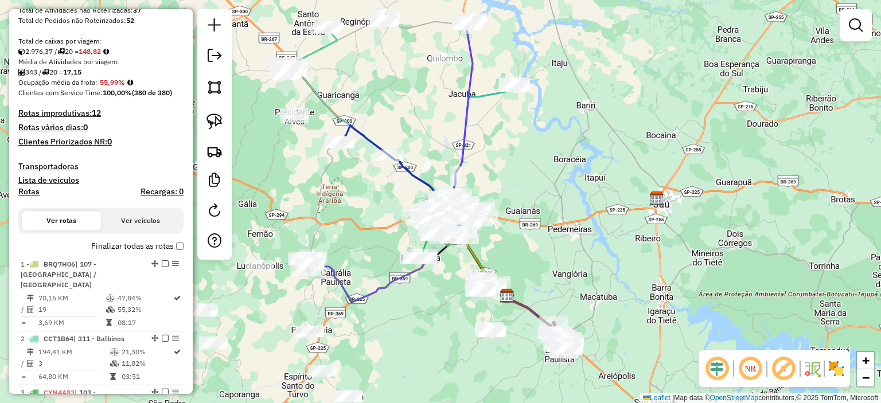
scroll to position [163, 0]
